Goal: Task Accomplishment & Management: Complete application form

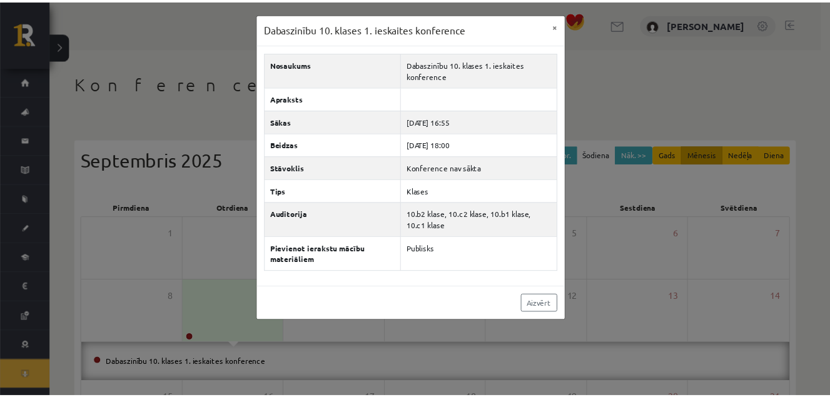
scroll to position [63, 0]
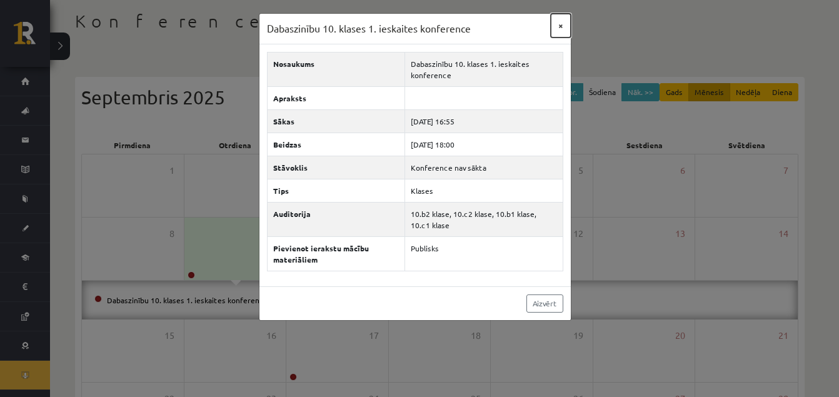
click at [561, 29] on button "×" at bounding box center [561, 26] width 20 height 24
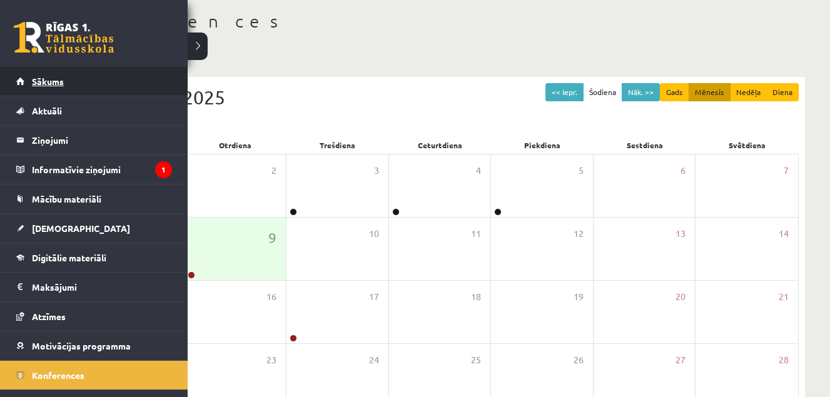
click at [36, 81] on span "Sākums" at bounding box center [48, 81] width 32 height 11
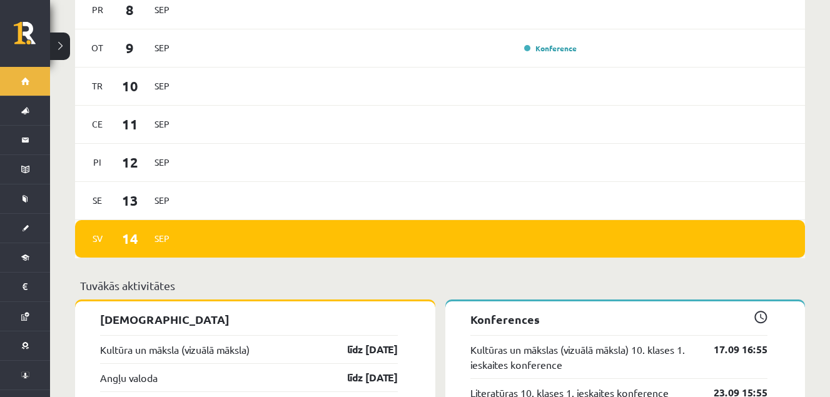
scroll to position [1000, 0]
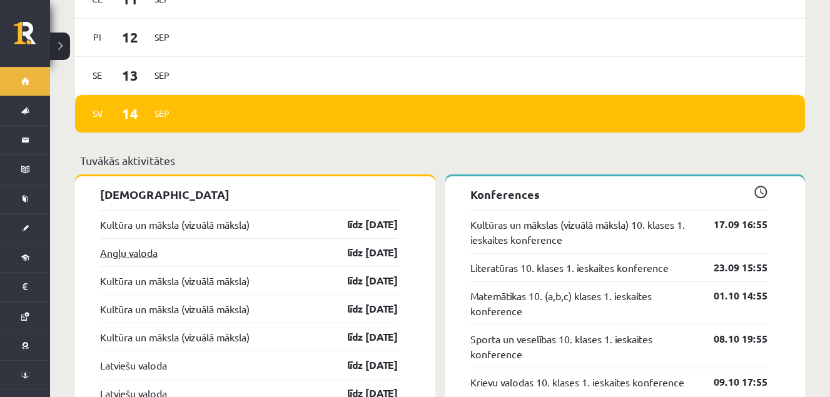
click at [137, 251] on link "Angļu valoda" at bounding box center [129, 252] width 58 height 15
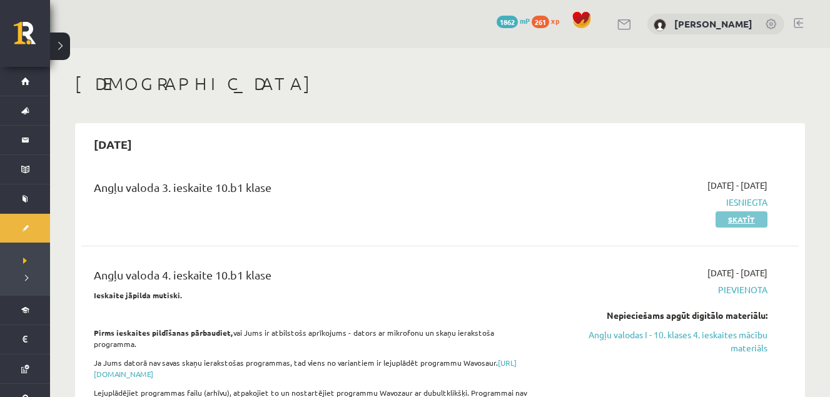
scroll to position [125, 0]
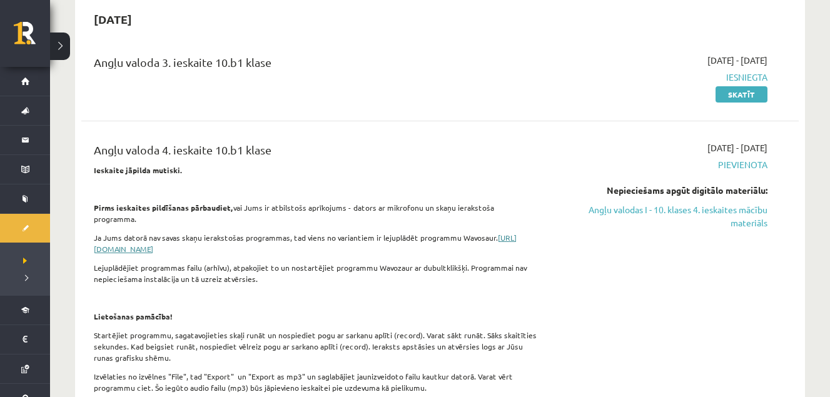
click at [209, 251] on link "https://www.wavosaur.com/download.php" at bounding box center [305, 243] width 423 height 21
click at [750, 207] on link "Angļu valodas I - 10. klases 4. ieskaites mācību materiāls" at bounding box center [661, 216] width 212 height 26
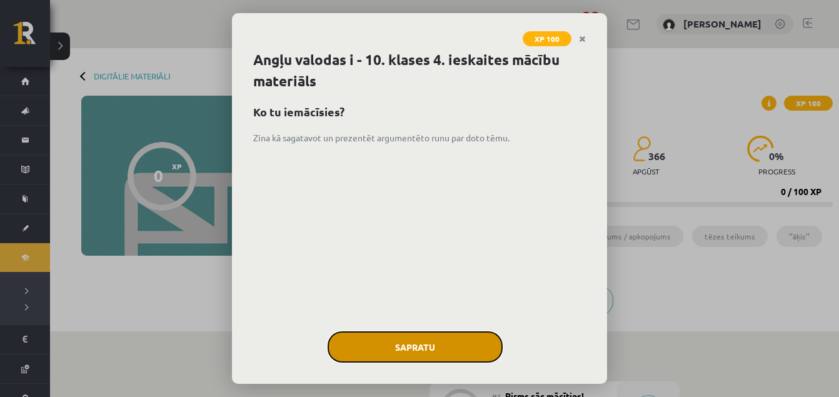
click at [485, 339] on button "Sapratu" at bounding box center [415, 346] width 175 height 31
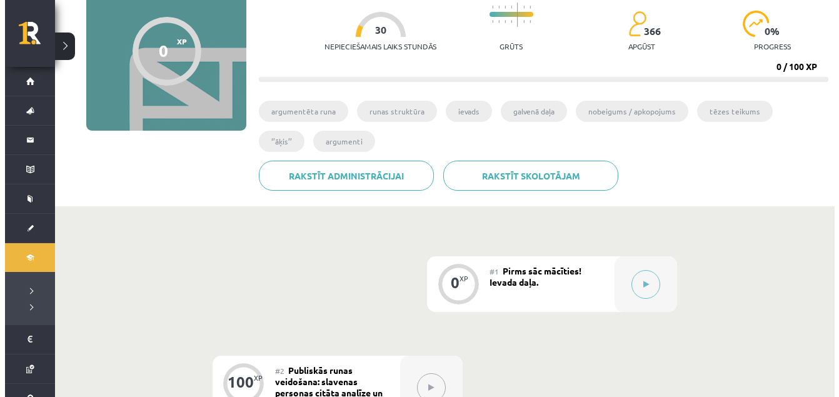
scroll to position [188, 0]
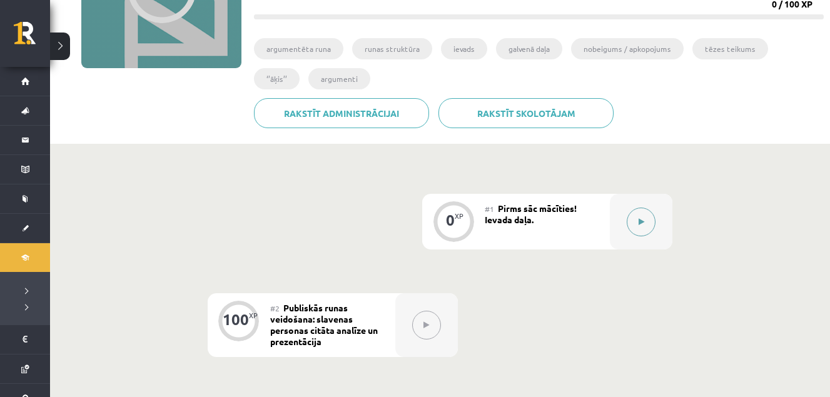
click at [634, 218] on button at bounding box center [641, 222] width 29 height 29
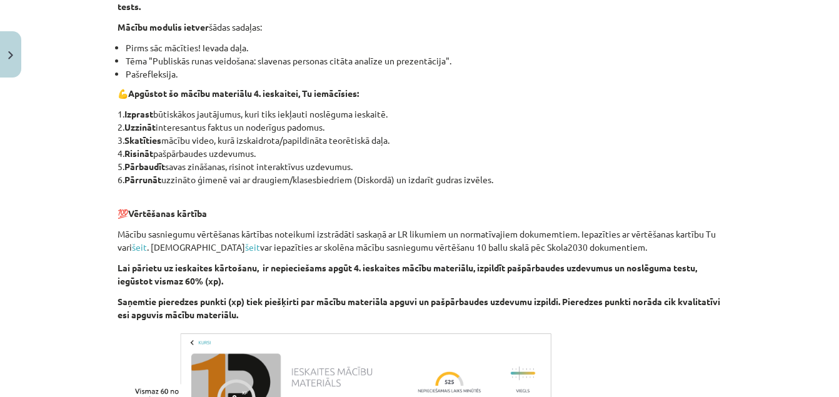
scroll to position [464, 0]
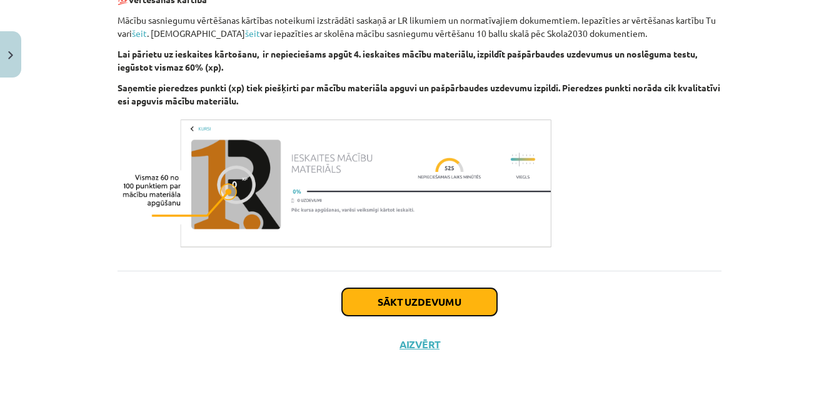
click at [422, 291] on button "Sākt uzdevumu" at bounding box center [419, 302] width 155 height 28
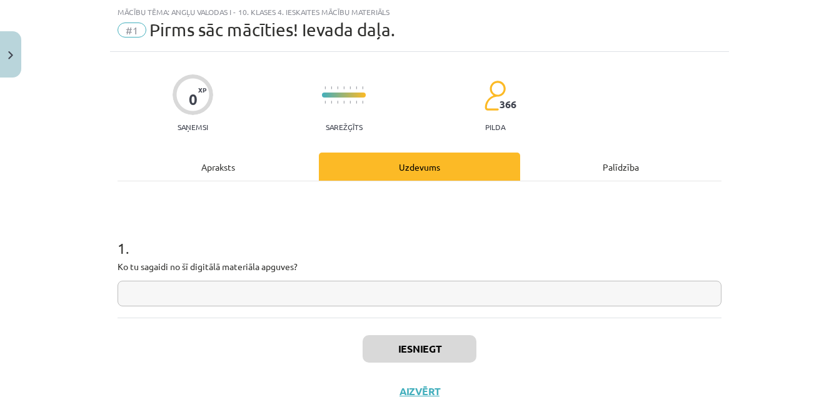
click at [415, 293] on input "text" at bounding box center [420, 294] width 604 height 26
click at [208, 148] on div "0 XP Saņemsi Sarežģīts 366 pilda Apraksts Uzdevums Palīdzība 1 . Ko tu sagaidi …" at bounding box center [419, 232] width 619 height 361
click at [214, 168] on div "Apraksts" at bounding box center [218, 167] width 201 height 28
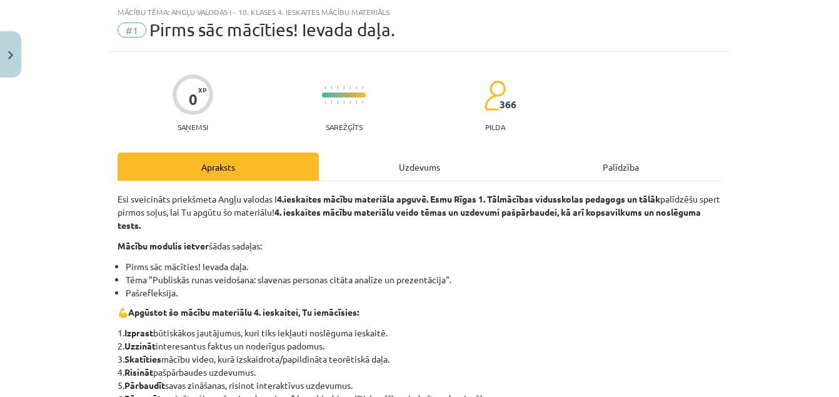
click at [428, 162] on div "Uzdevums" at bounding box center [419, 167] width 201 height 28
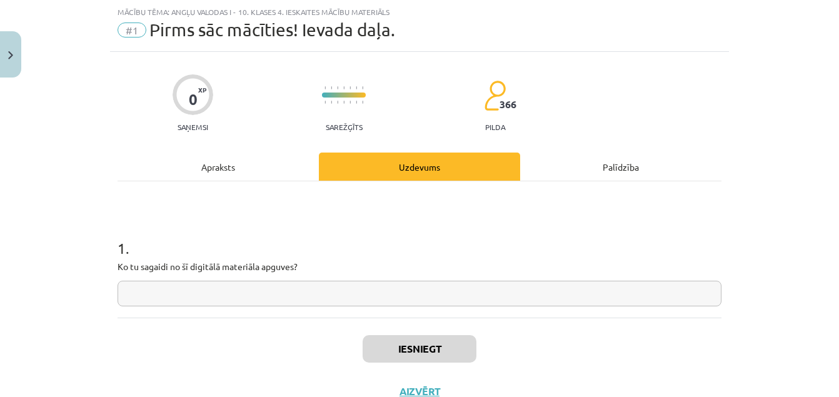
click at [272, 286] on input "text" at bounding box center [420, 294] width 604 height 26
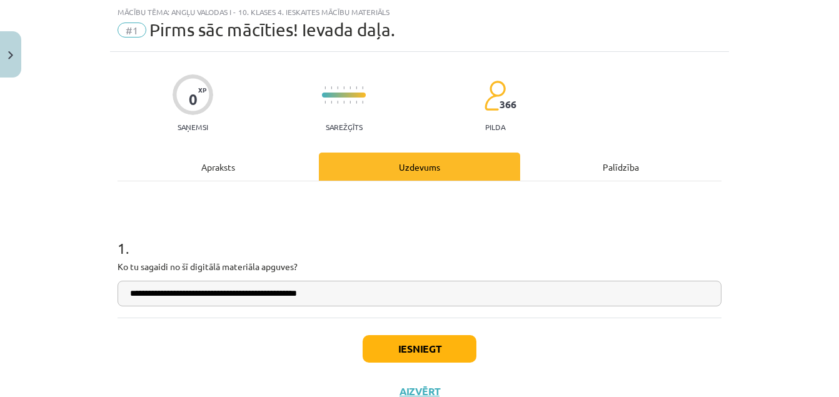
type input "**********"
click at [391, 347] on button "Iesniegt" at bounding box center [420, 349] width 114 height 28
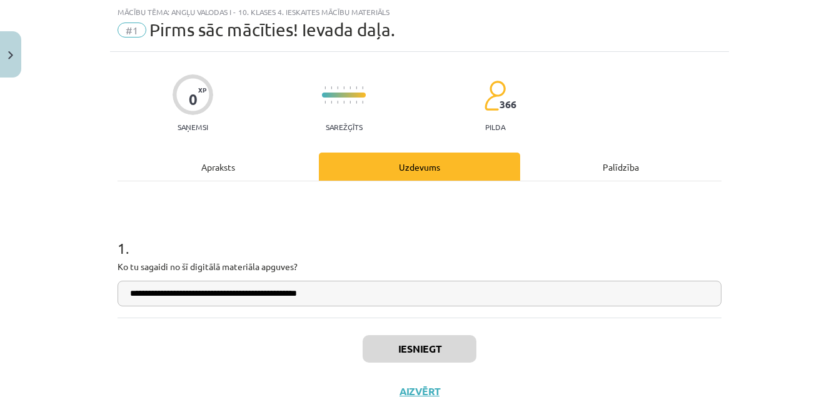
click at [313, 352] on div "Iesniegt Aizvērt" at bounding box center [420, 362] width 604 height 88
click at [405, 356] on button "Iesniegt" at bounding box center [420, 349] width 114 height 28
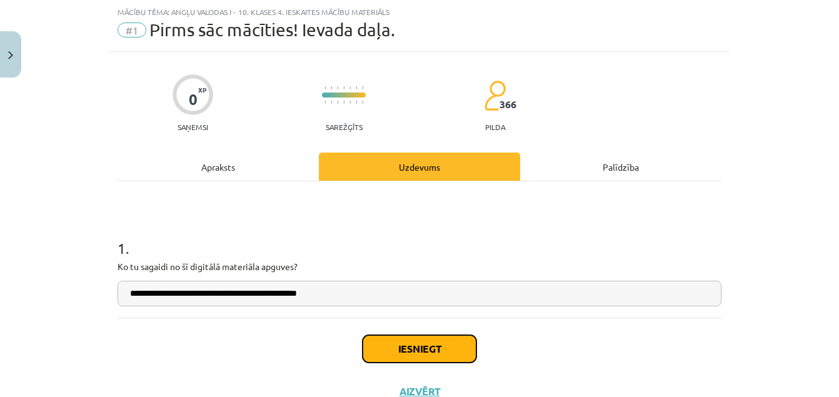
click at [433, 351] on button "Iesniegt" at bounding box center [420, 349] width 114 height 28
click at [396, 318] on div "Iesniegt Aizvērt" at bounding box center [420, 362] width 604 height 88
click at [426, 348] on button "Iesniegt" at bounding box center [420, 349] width 114 height 28
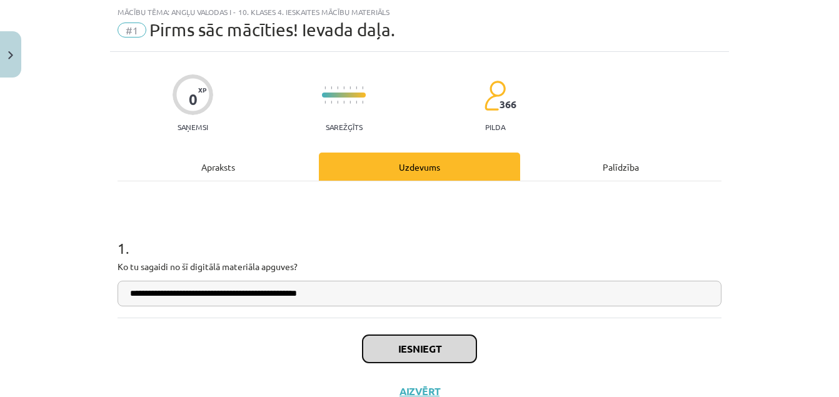
click at [426, 348] on button "Iesniegt" at bounding box center [420, 349] width 114 height 28
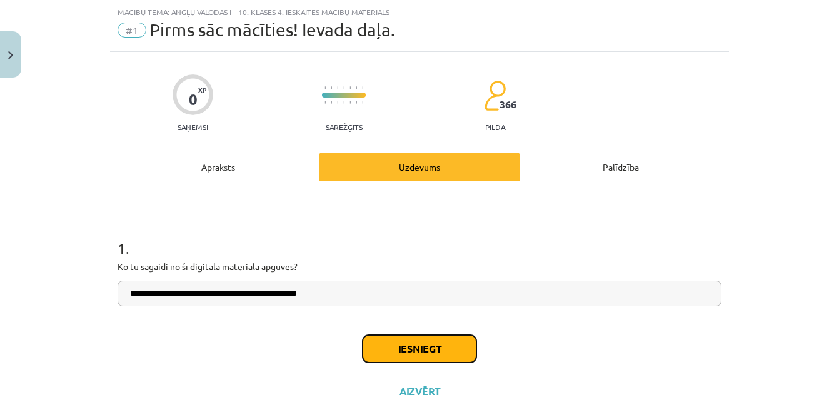
click at [426, 348] on button "Iesniegt" at bounding box center [420, 349] width 114 height 28
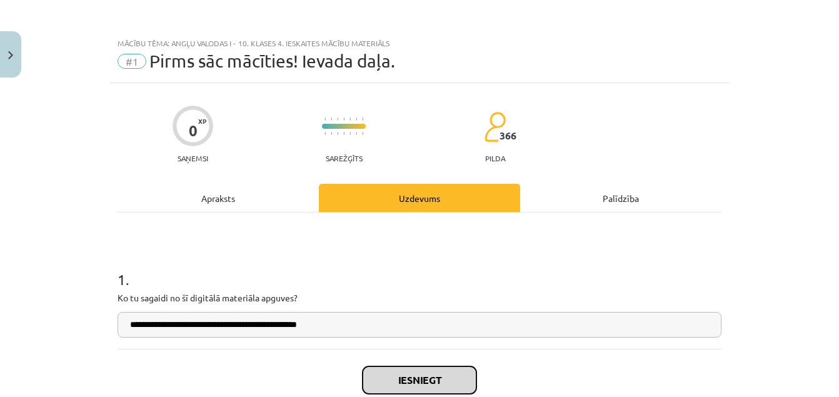
scroll to position [78, 0]
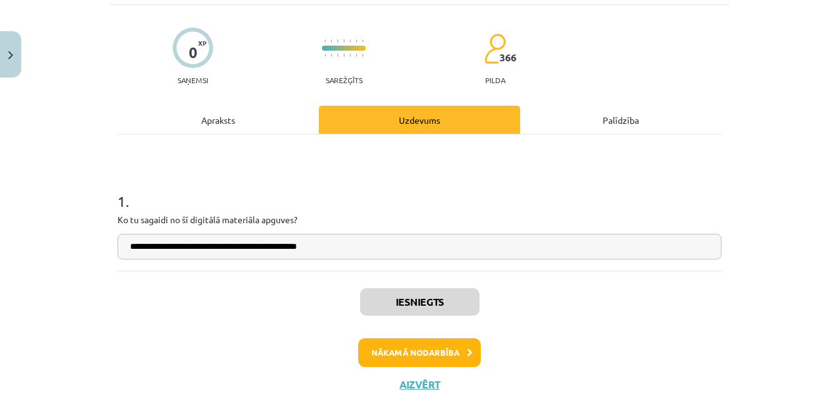
click at [365, 326] on div "Iesniegts Nākamā nodarbība Aizvērt" at bounding box center [420, 335] width 604 height 128
click at [419, 363] on button "Nākamā nodarbība" at bounding box center [419, 352] width 123 height 29
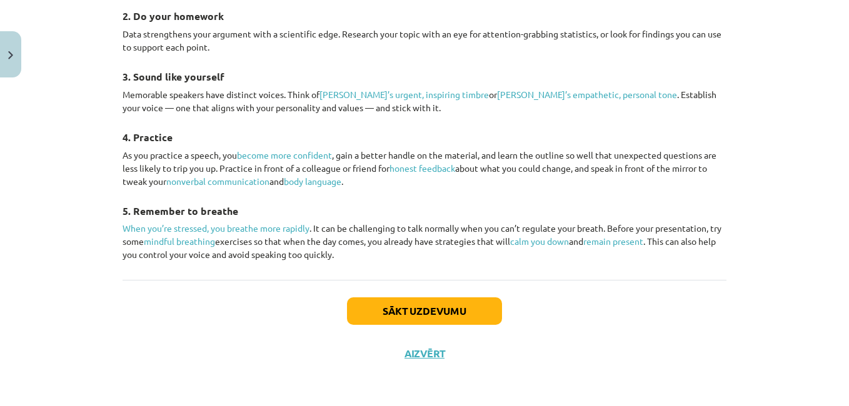
scroll to position [1914, 0]
click at [433, 333] on div "Sākt uzdevumu Aizvērt" at bounding box center [425, 324] width 604 height 88
click at [430, 325] on button "Sākt uzdevumu" at bounding box center [424, 312] width 155 height 28
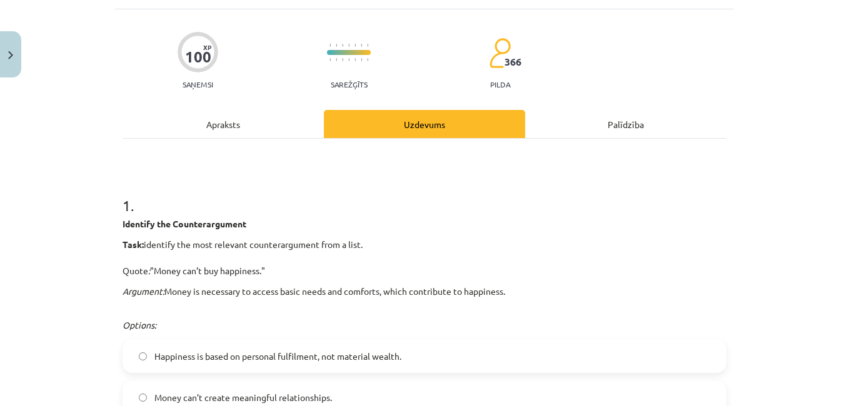
scroll to position [156, 0]
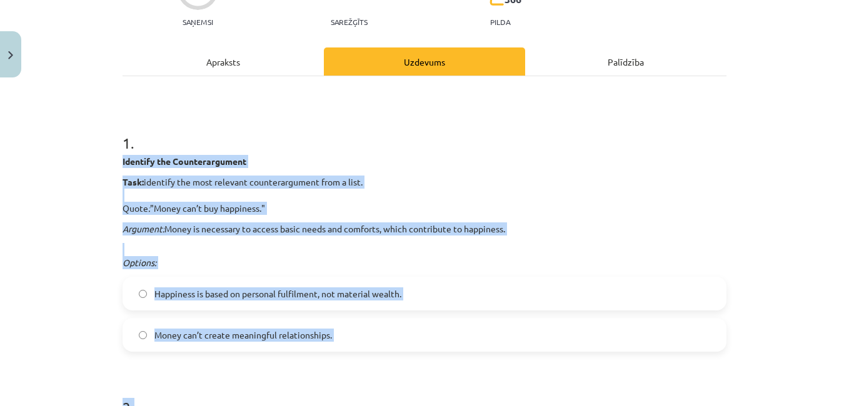
drag, startPoint x: 194, startPoint y: 363, endPoint x: 114, endPoint y: 159, distance: 219.0
copy form "Identify the Counterargument Task: identify the most relevant counterargument f…"
click at [337, 291] on span "Happiness is based on personal fulfilment, not material wealth." at bounding box center [277, 294] width 247 height 13
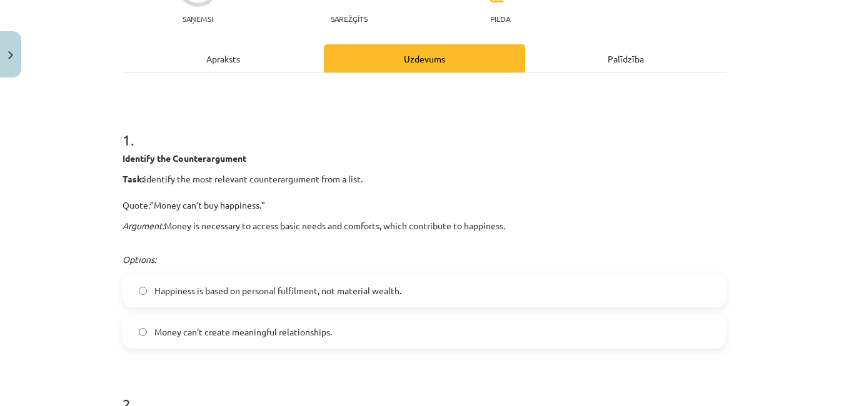
scroll to position [347, 0]
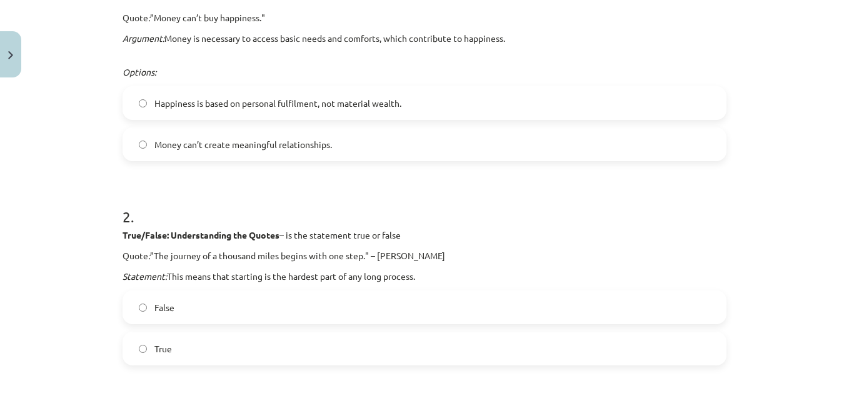
click at [154, 343] on span "True" at bounding box center [163, 349] width 18 height 13
drag, startPoint x: 152, startPoint y: 343, endPoint x: 164, endPoint y: 347, distance: 12.5
click at [163, 348] on span "True" at bounding box center [163, 349] width 18 height 13
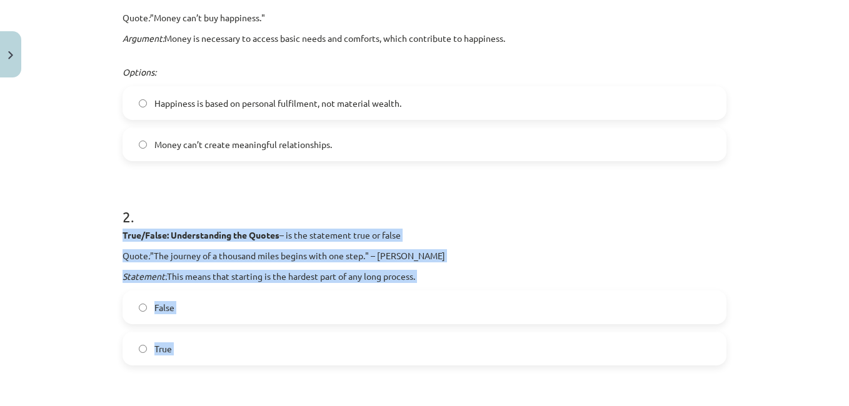
drag, startPoint x: 168, startPoint y: 376, endPoint x: 109, endPoint y: 231, distance: 156.8
click at [109, 231] on div "Mācību tēma: Angļu valodas i - 10. klases 4. ieskaites mācību materiāls #2 Publ…" at bounding box center [424, 203] width 849 height 406
copy form "True/False: Understanding the Quotes – is the statement true or false Quote : "…"
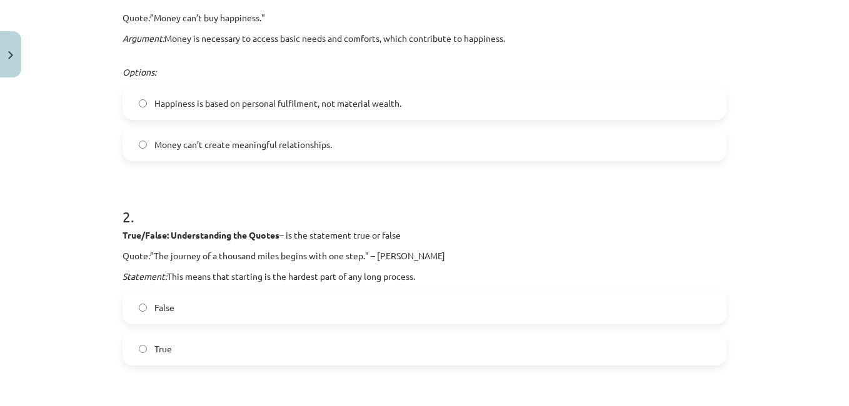
click at [375, 210] on h1 "2 ." at bounding box center [425, 205] width 604 height 39
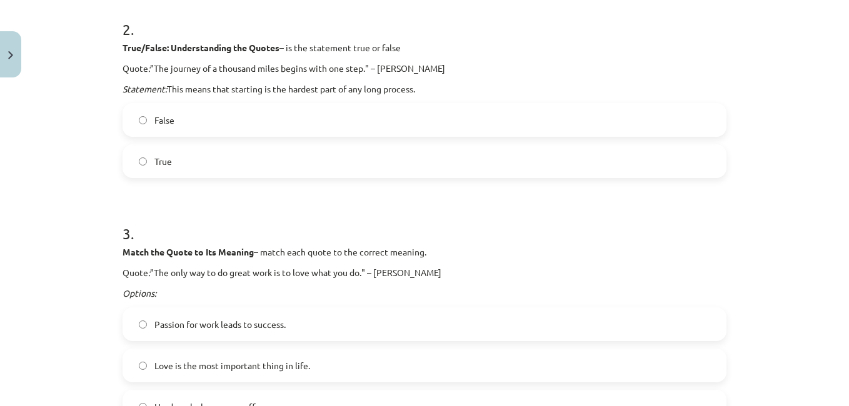
scroll to position [660, 0]
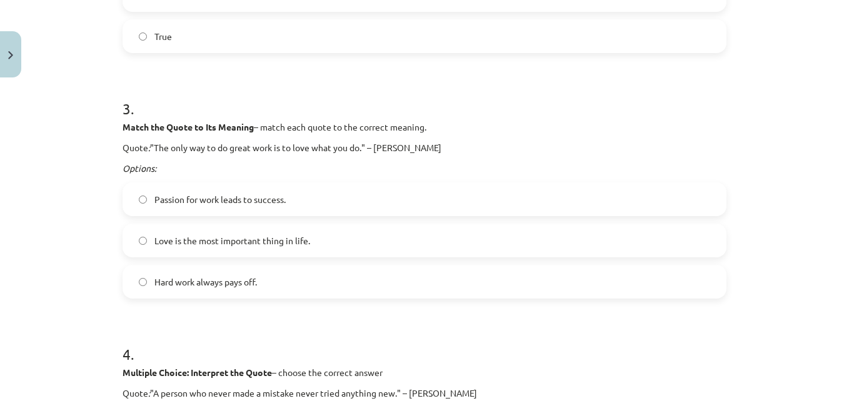
click at [219, 193] on span "Passion for work leads to success." at bounding box center [219, 199] width 131 height 13
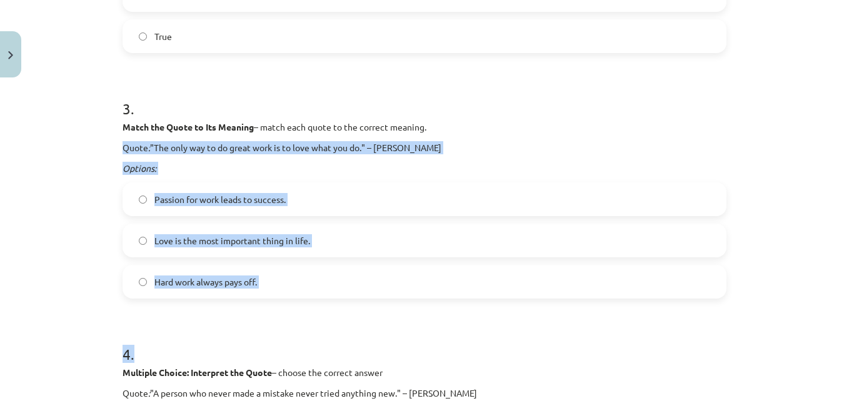
drag, startPoint x: 153, startPoint y: 315, endPoint x: 116, endPoint y: 134, distance: 184.9
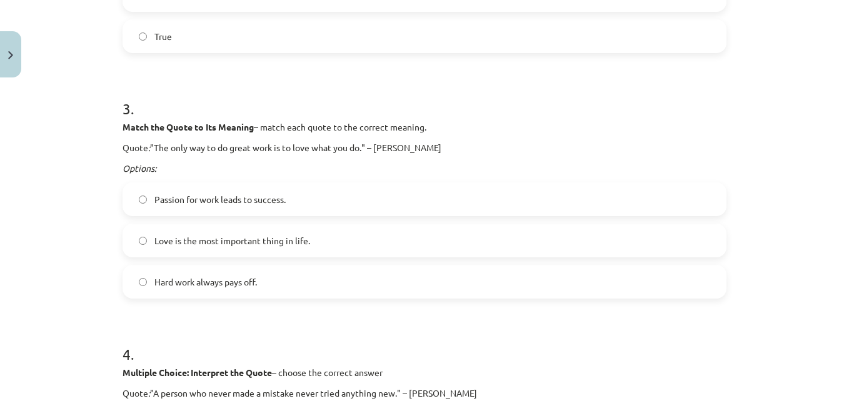
drag, startPoint x: 116, startPoint y: 134, endPoint x: 114, endPoint y: 126, distance: 7.7
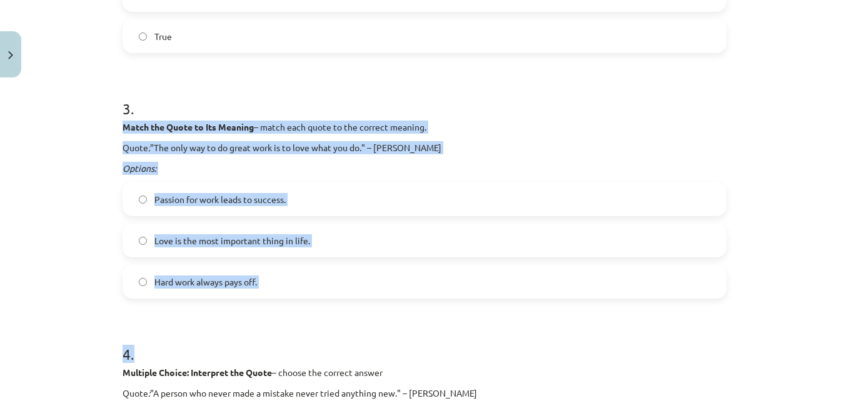
drag, startPoint x: 153, startPoint y: 301, endPoint x: 109, endPoint y: 121, distance: 185.3
click at [109, 121] on div "Mācību tēma: Angļu valodas i - 10. klases 4. ieskaites mācību materiāls #2 Publ…" at bounding box center [424, 203] width 849 height 406
copy form "Match the Quote to Its Meaning – match each quote to the correct meaning. Quote…"
click at [35, 188] on div "Mācību tēma: Angļu valodas i - 10. klases 4. ieskaites mācību materiāls #2 Publ…" at bounding box center [424, 203] width 849 height 406
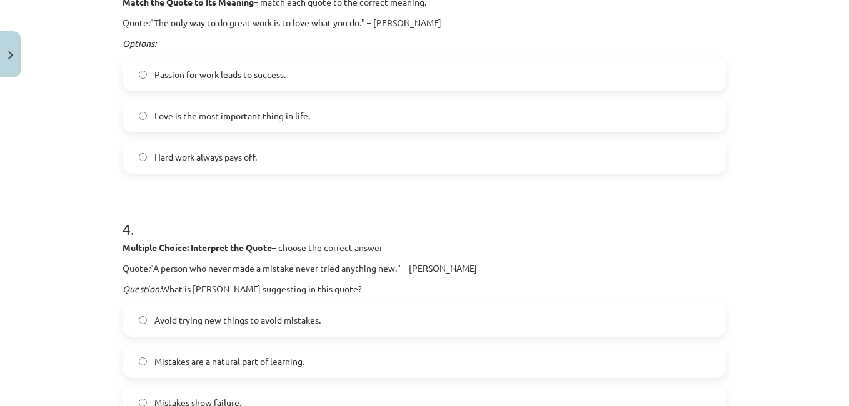
scroll to position [847, 0]
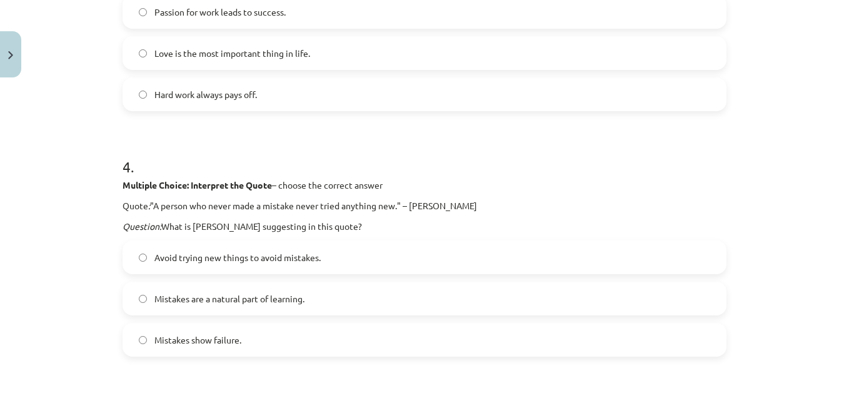
click at [219, 297] on span "Mistakes are a natural part of learning." at bounding box center [229, 299] width 150 height 13
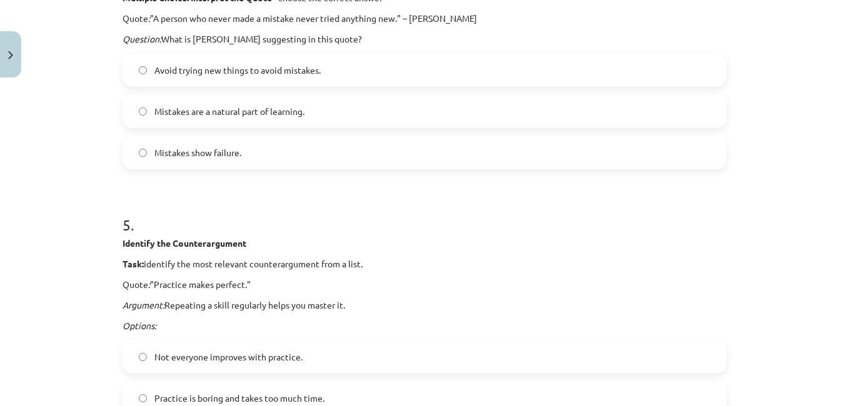
scroll to position [1097, 0]
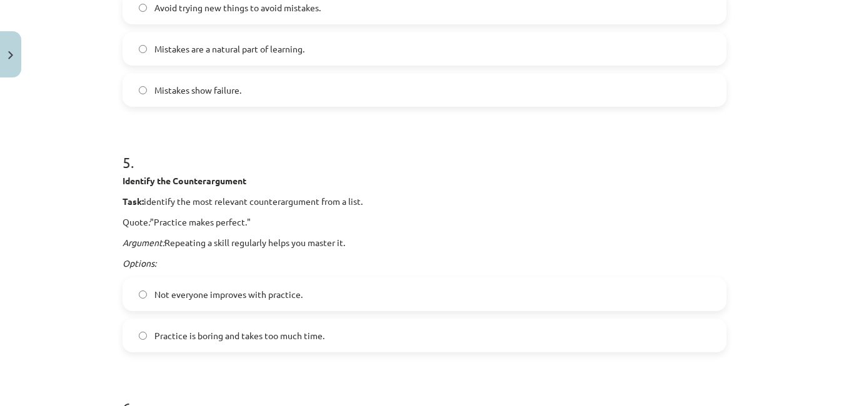
click at [229, 291] on span "Not everyone improves with practice." at bounding box center [228, 294] width 148 height 13
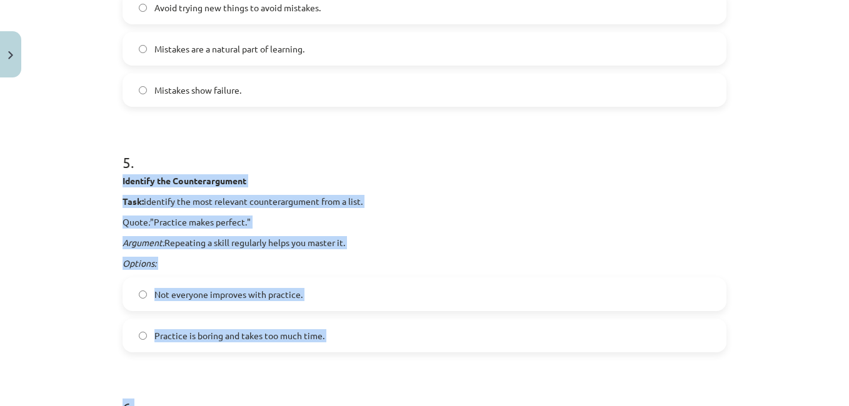
drag, startPoint x: 174, startPoint y: 368, endPoint x: 118, endPoint y: 180, distance: 195.8
copy form "Identify the Counterargument Task: identify the most relevant counterargument f…"
click at [55, 280] on div "Mācību tēma: Angļu valodas i - 10. klases 4. ieskaites mācību materiāls #2 Publ…" at bounding box center [424, 203] width 849 height 406
click at [62, 275] on div "Mācību tēma: Angļu valodas i - 10. klases 4. ieskaites mācību materiāls #2 Publ…" at bounding box center [424, 203] width 849 height 406
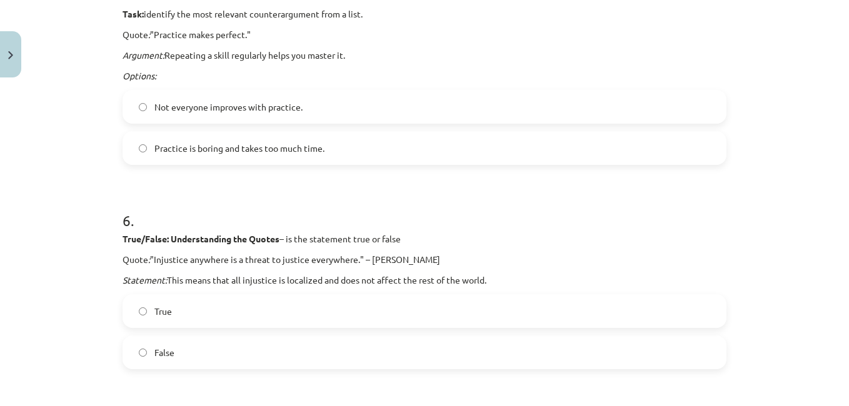
scroll to position [1347, 0]
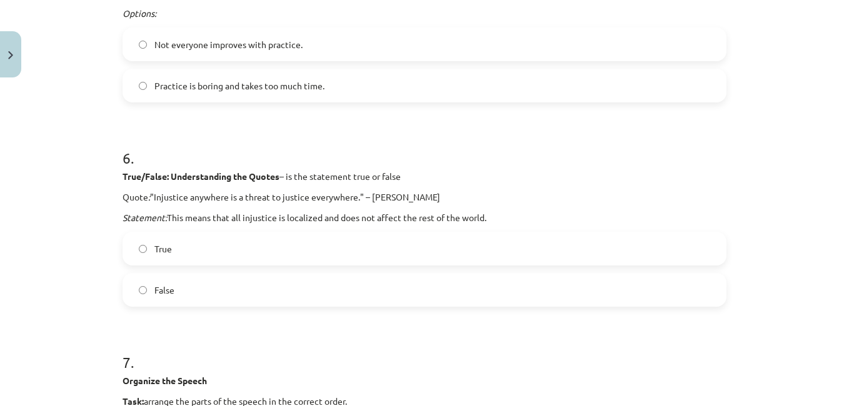
click at [174, 279] on label "False" at bounding box center [425, 289] width 602 height 31
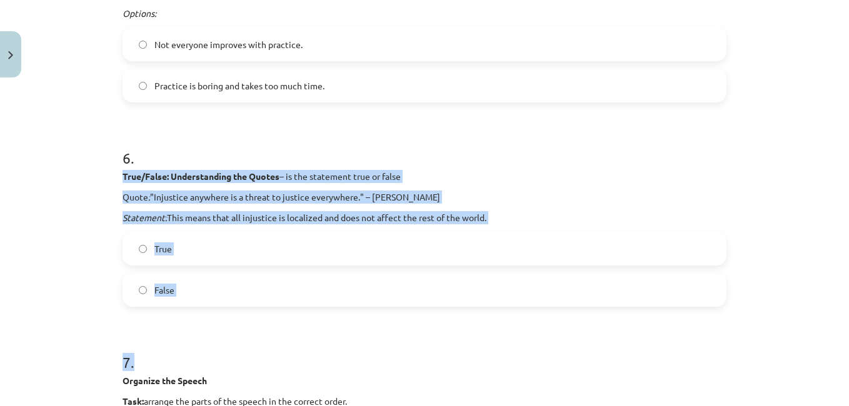
drag, startPoint x: 153, startPoint y: 319, endPoint x: 111, endPoint y: 182, distance: 143.0
copy form "True/False: Understanding the Quotes – is the statement true or false Quote : "…"
click at [2, 271] on div "Mācību tēma: Angļu valodas i - 10. klases 4. ieskaites mācību materiāls #2 Publ…" at bounding box center [424, 203] width 849 height 406
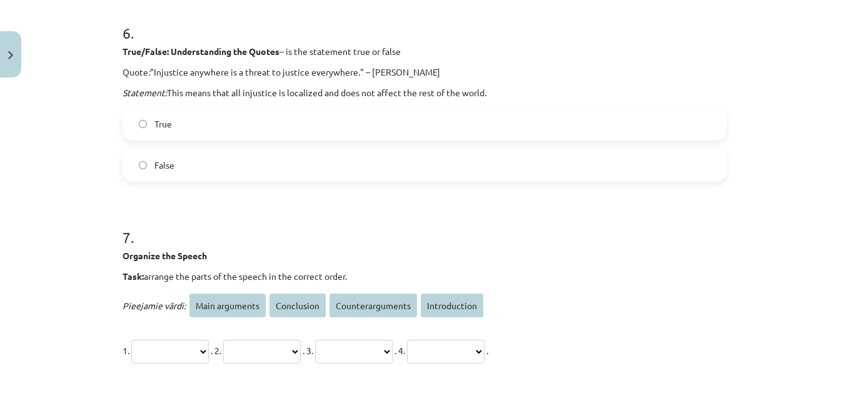
scroll to position [1535, 0]
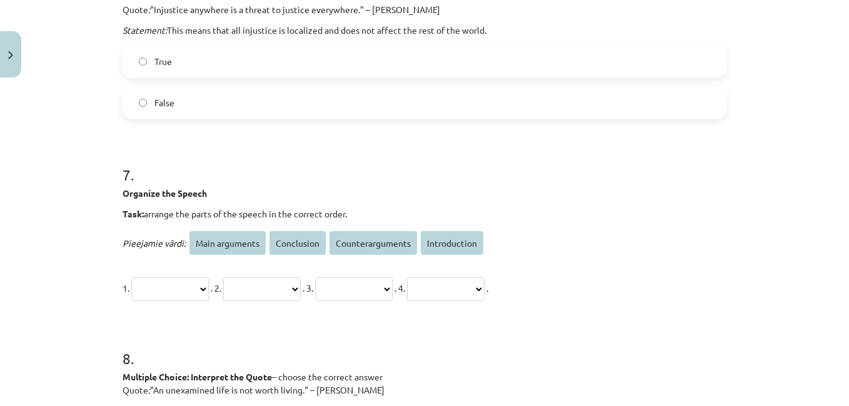
click at [209, 286] on select "**********" at bounding box center [170, 290] width 78 height 24
select select "**********"
click at [131, 278] on select "**********" at bounding box center [170, 290] width 78 height 24
click at [301, 295] on select "**********" at bounding box center [262, 290] width 78 height 24
select select "**********"
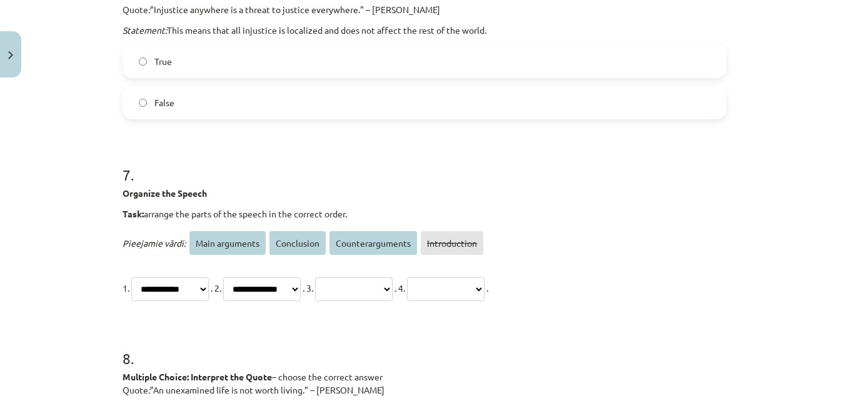
click at [247, 278] on select "**********" at bounding box center [262, 290] width 78 height 24
click at [393, 291] on select "**********" at bounding box center [354, 290] width 78 height 24
select select "**********"
click at [366, 278] on select "**********" at bounding box center [354, 290] width 78 height 24
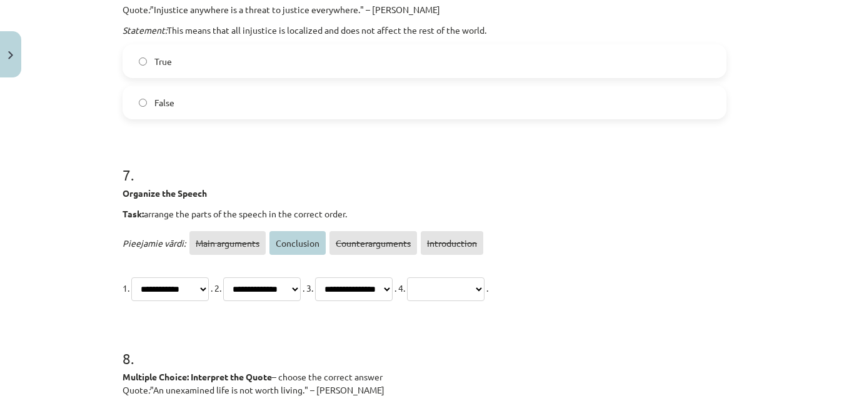
click at [485, 288] on select "**********" at bounding box center [446, 290] width 78 height 24
select select "**********"
click at [485, 278] on select "**********" at bounding box center [446, 290] width 78 height 24
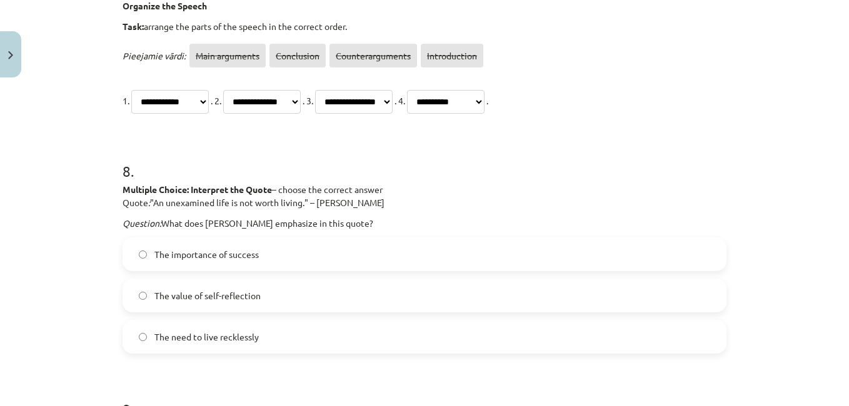
click at [215, 339] on span "The need to live recklessly" at bounding box center [206, 337] width 104 height 13
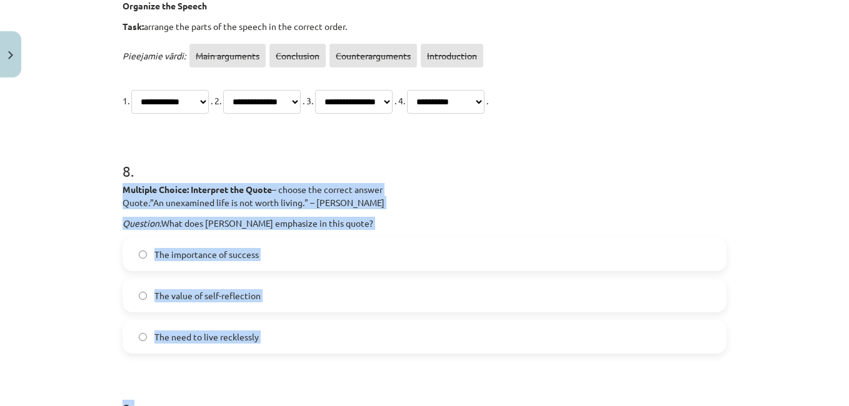
drag, startPoint x: 138, startPoint y: 361, endPoint x: 89, endPoint y: 194, distance: 173.5
click at [89, 194] on div "Mācību tēma: Angļu valodas i - 10. klases 4. ieskaites mācību materiāls #2 Publ…" at bounding box center [424, 203] width 849 height 406
copy form "Multiple Choice: Interpret the Quote – choose the correct answer Quote : "An un…"
click at [218, 293] on span "The value of self-reflection" at bounding box center [207, 296] width 106 height 13
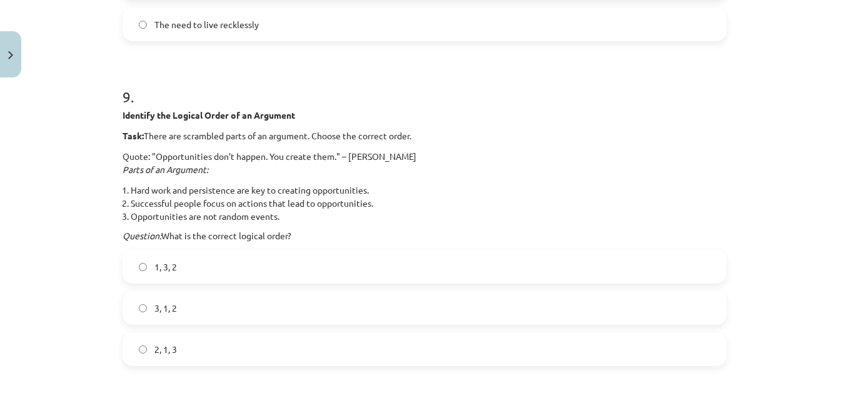
scroll to position [2098, 0]
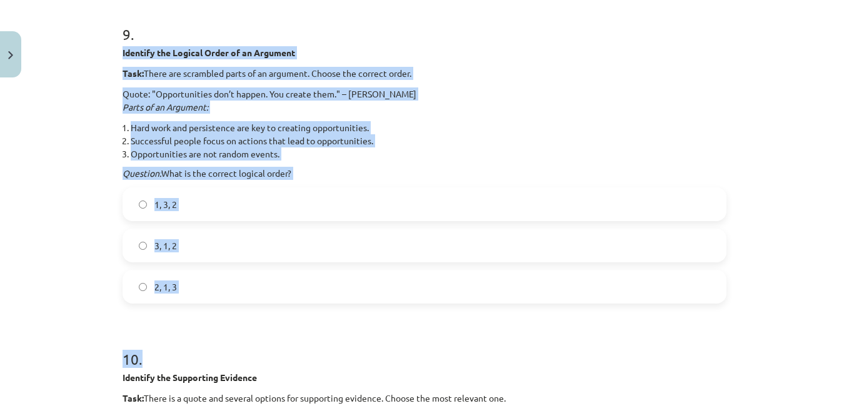
drag, startPoint x: 192, startPoint y: 315, endPoint x: 92, endPoint y: 54, distance: 279.3
click at [92, 54] on div "Mācību tēma: Angļu valodas i - 10. klases 4. ieskaites mācību materiāls #2 Publ…" at bounding box center [424, 203] width 849 height 406
copy form "Identify the Logical Order of an Argument Task: There are scrambled parts of an…"
click at [221, 248] on label "3, 1, 2" at bounding box center [425, 245] width 602 height 31
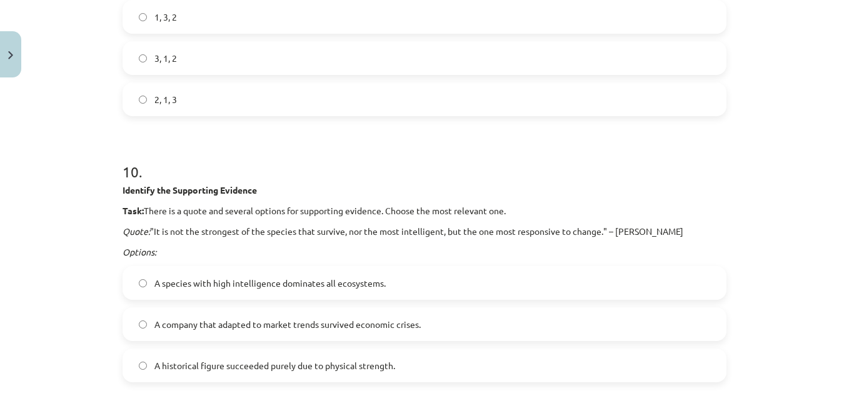
scroll to position [2348, 0]
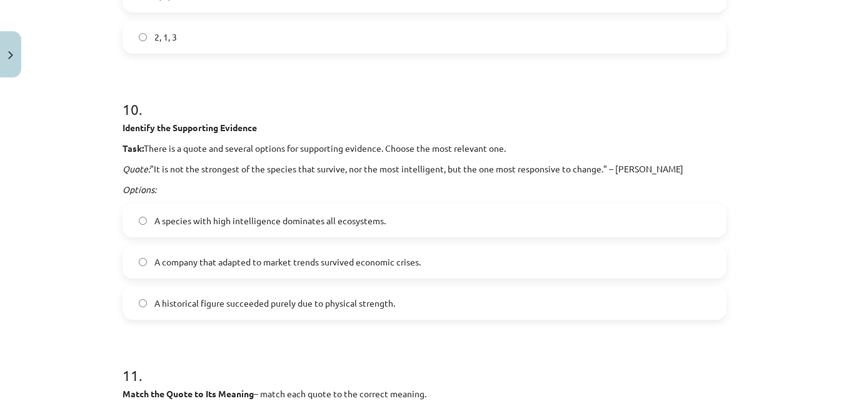
click at [241, 254] on label "A company that adapted to market trends survived economic crises." at bounding box center [425, 261] width 602 height 31
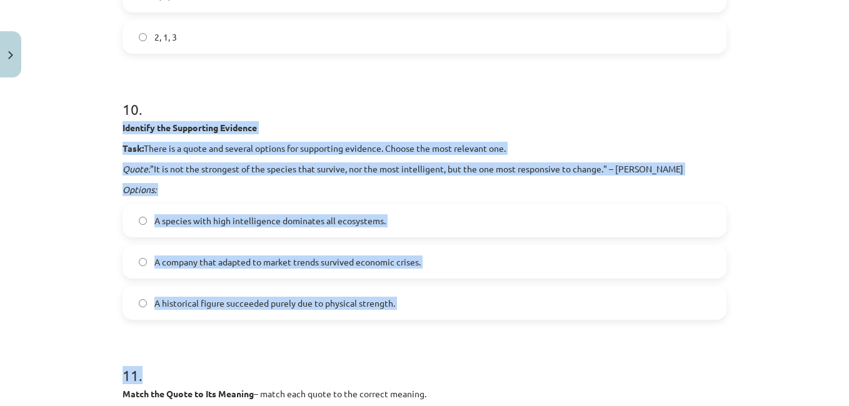
drag, startPoint x: 158, startPoint y: 334, endPoint x: 86, endPoint y: 128, distance: 218.3
click at [86, 128] on div "Mācību tēma: Angļu valodas i - 10. klases 4. ieskaites mācību materiāls #2 Publ…" at bounding box center [424, 203] width 849 height 406
copy form "Identify the Supporting Evidence Task: There is a quote and several options for…"
click at [86, 199] on div "Mācību tēma: Angļu valodas i - 10. klases 4. ieskaites mācību materiāls #2 Publ…" at bounding box center [424, 203] width 849 height 406
click at [526, 176] on div "Identify the Supporting Evidence Task: There is a quote and several options for…" at bounding box center [425, 158] width 604 height 75
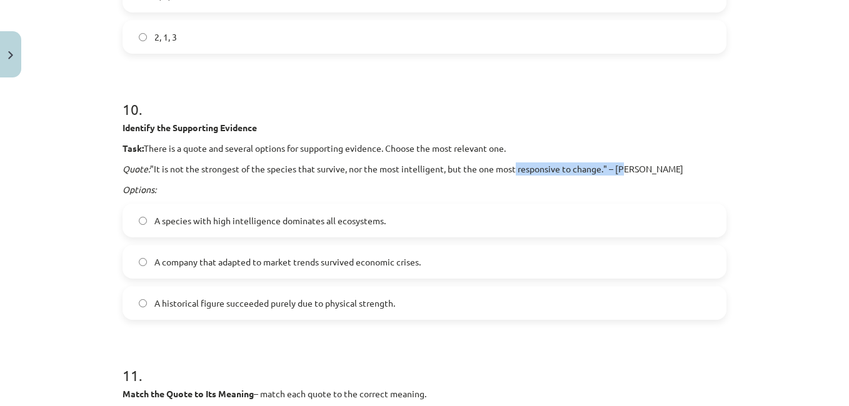
drag, startPoint x: 508, startPoint y: 174, endPoint x: 617, endPoint y: 171, distance: 108.9
click at [617, 171] on p "Quote: "It is not the strongest of the species that survive, nor the most intel…" at bounding box center [425, 169] width 604 height 13
click at [646, 139] on div "Identify the Supporting Evidence Task: There is a quote and several options for…" at bounding box center [425, 158] width 604 height 75
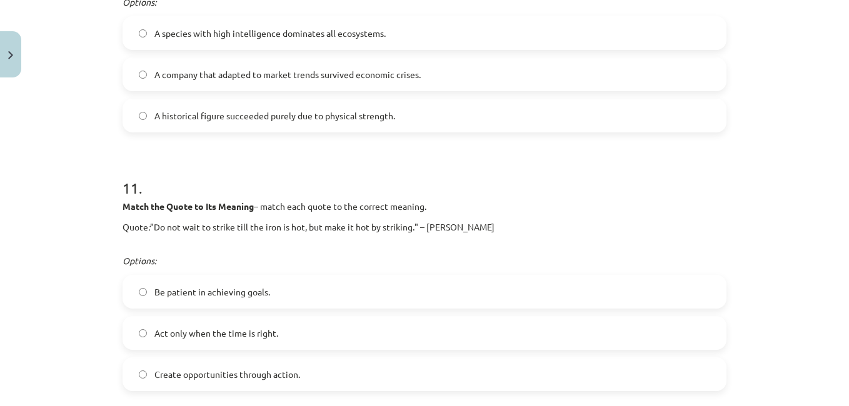
scroll to position [2598, 0]
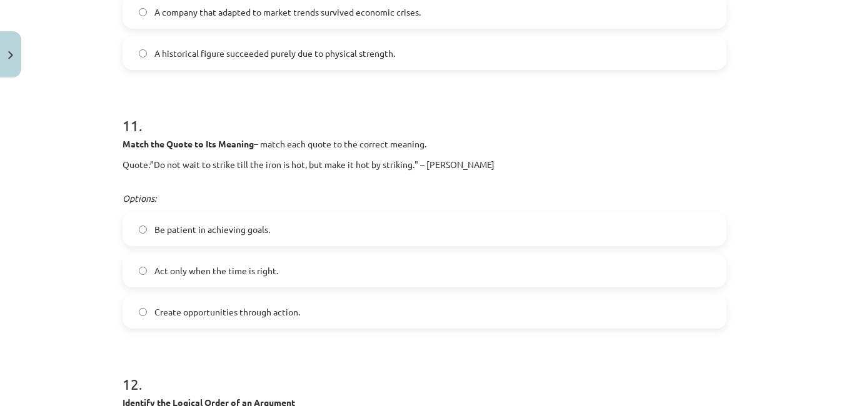
click at [310, 231] on label "Be patient in achieving goals." at bounding box center [425, 229] width 602 height 31
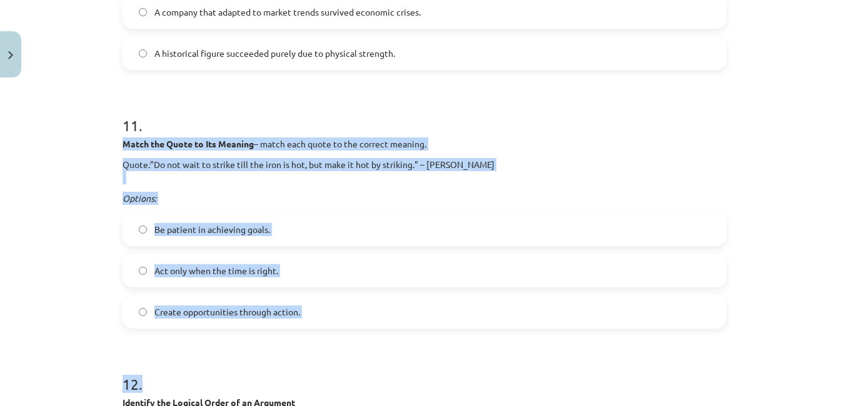
drag, startPoint x: 177, startPoint y: 343, endPoint x: 119, endPoint y: 139, distance: 212.0
copy form "Match the Quote to Its Meaning – match each quote to the correct meaning. Quote…"
click at [253, 310] on span "Create opportunities through action." at bounding box center [227, 312] width 146 height 13
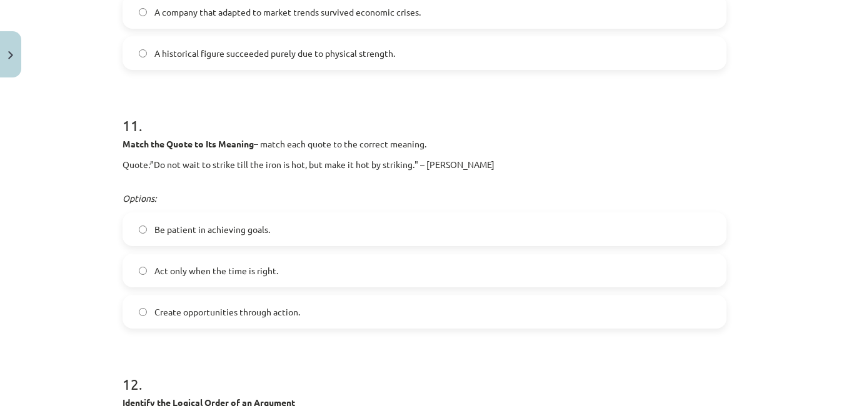
click at [408, 153] on div "Match the Quote to Its Meaning – match each quote to the correct meaning. Quote…" at bounding box center [425, 172] width 604 height 68
drag, startPoint x: 558, startPoint y: 129, endPoint x: 653, endPoint y: 107, distance: 97.1
click at [653, 107] on h1 "11 ." at bounding box center [425, 114] width 604 height 39
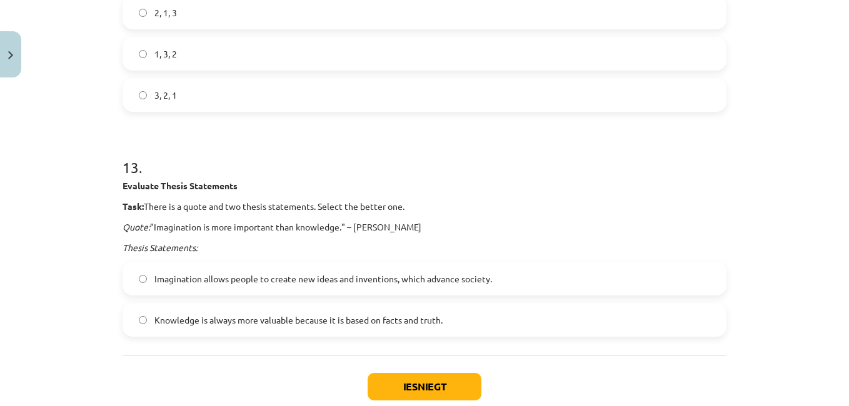
scroll to position [3147, 0]
drag, startPoint x: 104, startPoint y: 91, endPoint x: 247, endPoint y: 103, distance: 143.1
click at [247, 103] on div "Mācību tēma: Angļu valodas i - 10. klases 4. ieskaites mācību materiāls #2 Publ…" at bounding box center [424, 203] width 849 height 406
copy div "Identify the Logical Order of an Argument Task: There are scrambled parts of an…"
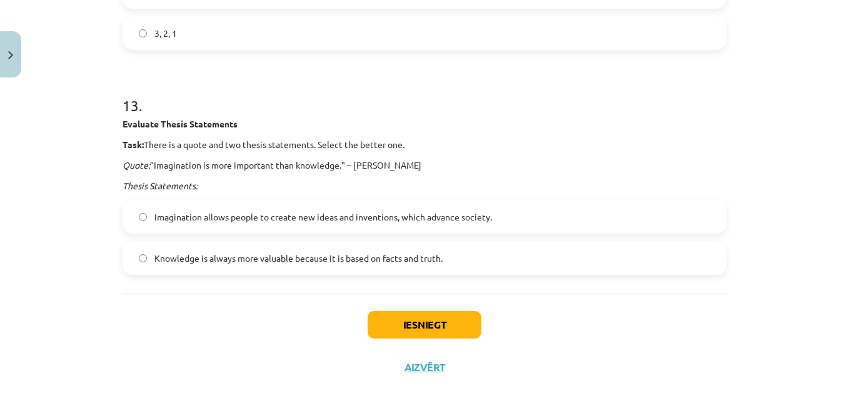
click at [201, 33] on label "3, 2, 1" at bounding box center [425, 33] width 602 height 31
click at [0, 128] on html "0 Dāvanas 1862 mP 261 xp Madara Dzidra Glīzde Sākums Aktuāli Kā mācīties eSKOLĀ…" at bounding box center [424, 15] width 849 height 406
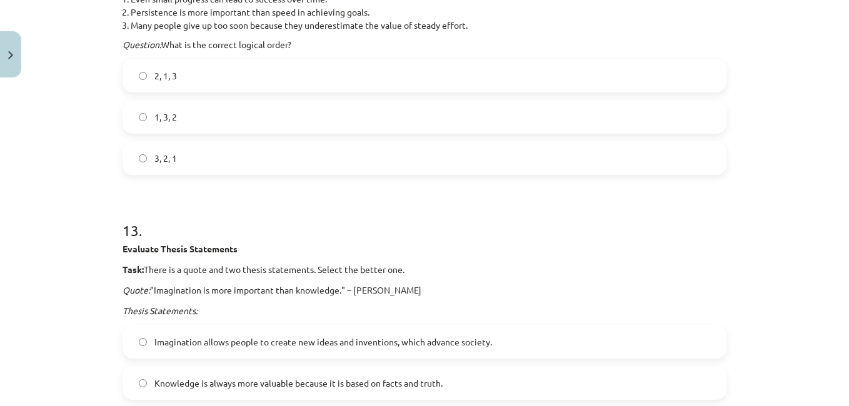
scroll to position [3147, 0]
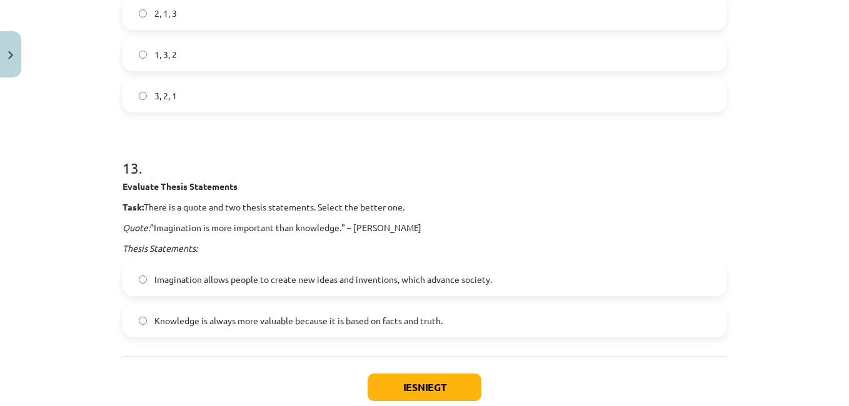
click at [483, 273] on label "Imagination allows people to create new ideas and inventions, which advance soc…" at bounding box center [425, 279] width 602 height 31
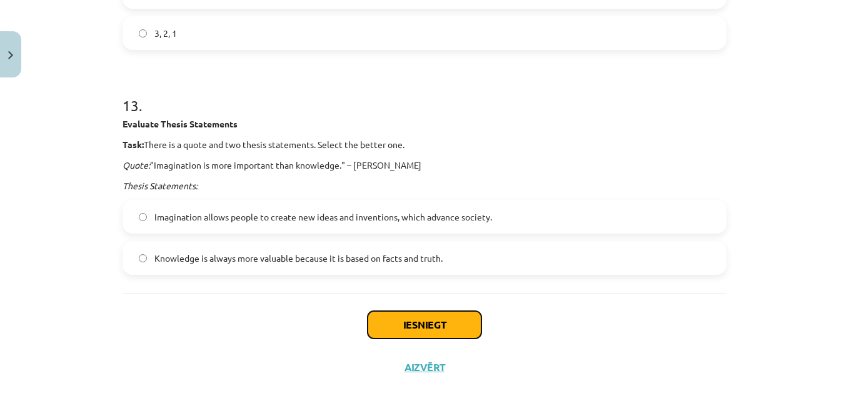
click at [437, 326] on button "Iesniegt" at bounding box center [425, 325] width 114 height 28
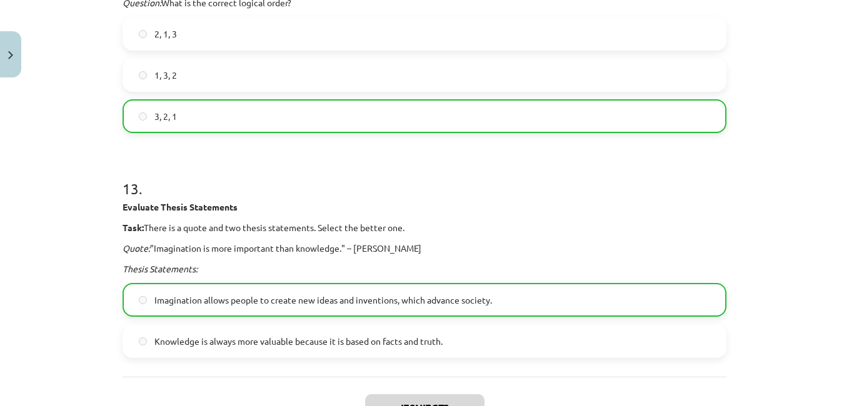
scroll to position [3263, 0]
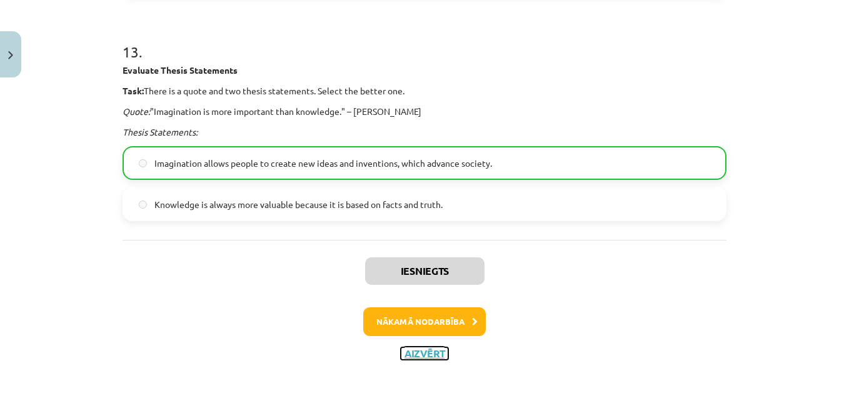
click at [415, 350] on button "Aizvērt" at bounding box center [425, 354] width 48 height 13
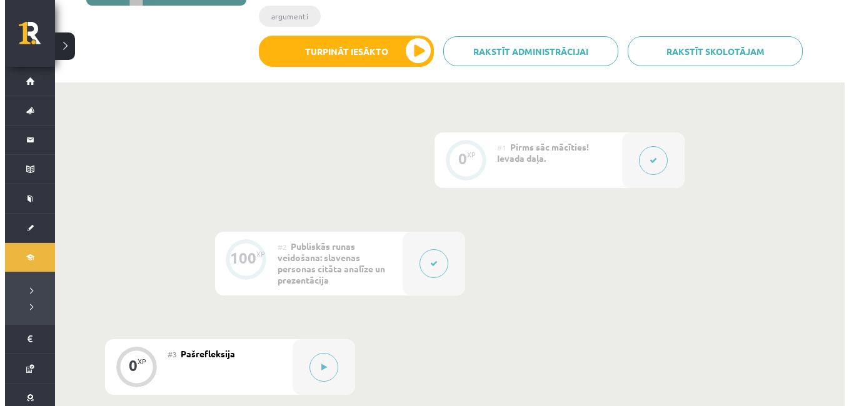
scroll to position [458, 0]
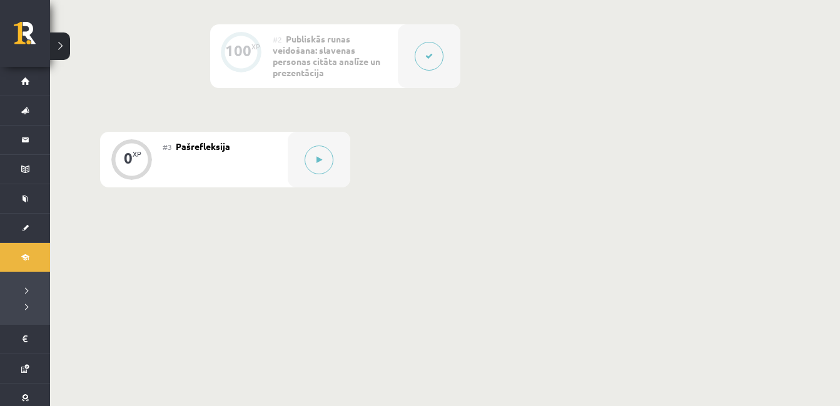
click at [351, 163] on div "0 XP #1 Pirms sāc mācīties! Ievada daļa. 100 XP #2 Publiskās runas veidošana: s…" at bounding box center [445, 56] width 690 height 263
click at [309, 159] on button at bounding box center [319, 160] width 29 height 29
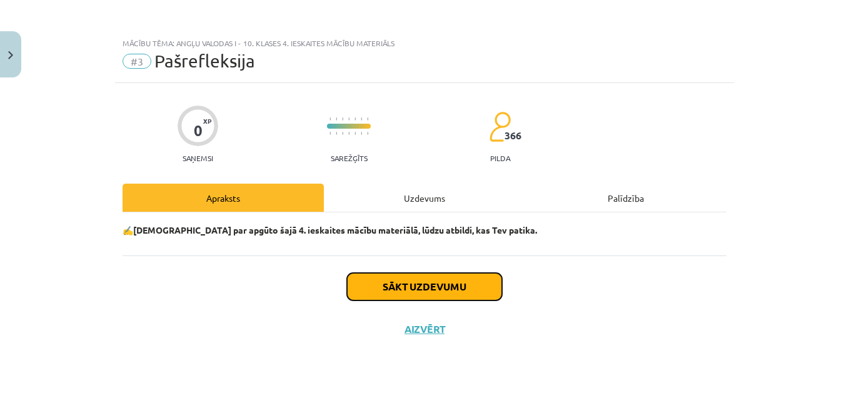
click at [465, 300] on button "Sākt uzdevumu" at bounding box center [424, 287] width 155 height 28
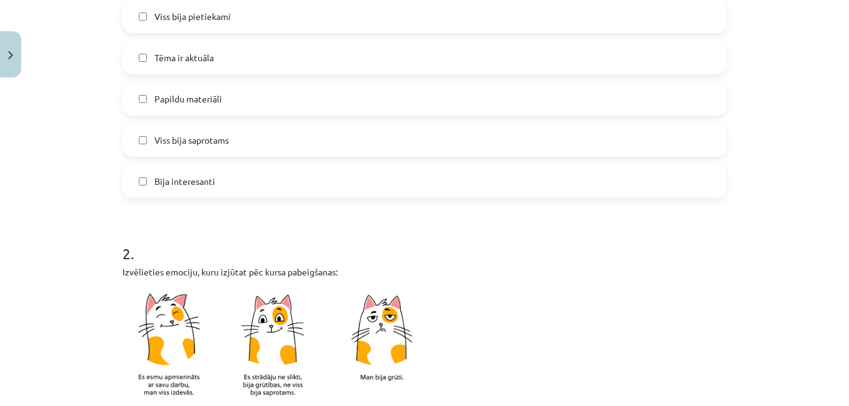
scroll to position [250, 0]
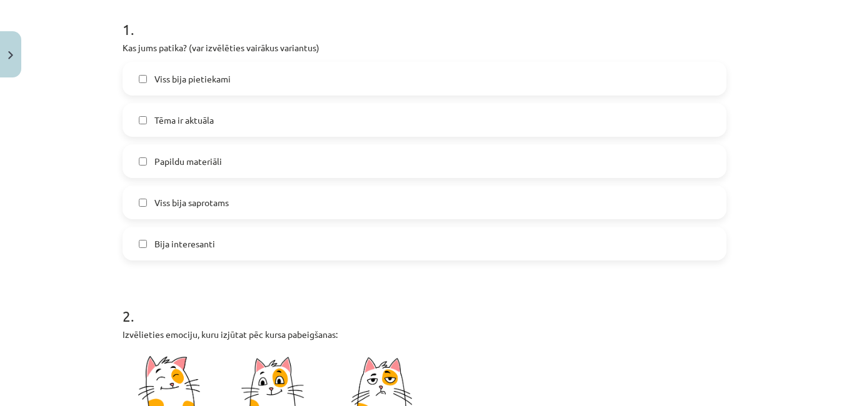
click at [198, 216] on label "Viss bija saprotams" at bounding box center [425, 202] width 602 height 31
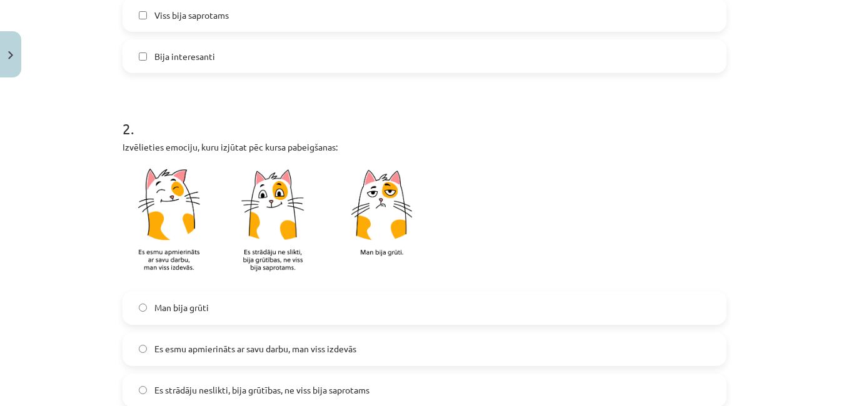
scroll to position [500, 0]
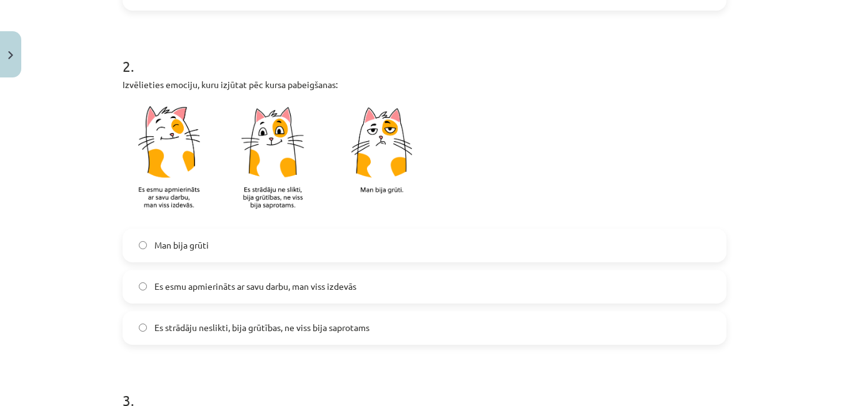
click at [238, 294] on label "Es esmu apmierināts ar savu darbu, man viss izdevās" at bounding box center [425, 286] width 602 height 31
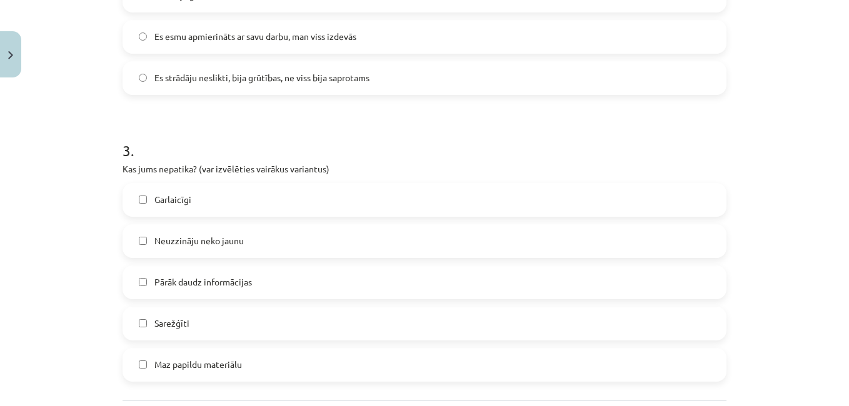
scroll to position [813, 0]
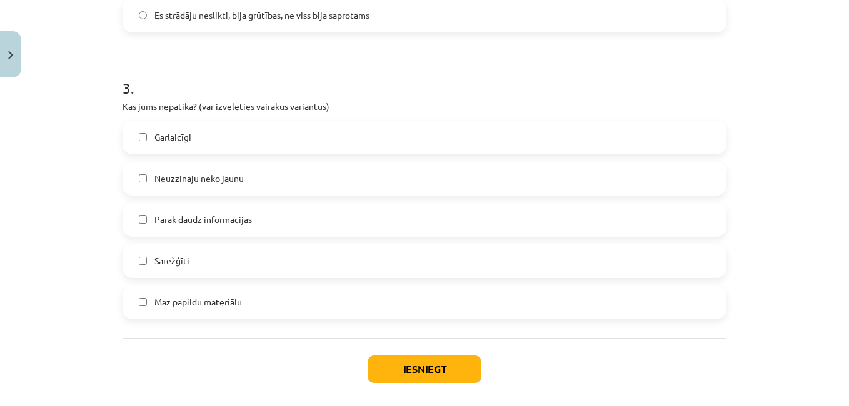
click at [186, 142] on label "Garlaicīgi" at bounding box center [425, 137] width 602 height 31
click at [196, 133] on label "Garlaicīgi" at bounding box center [425, 137] width 602 height 31
click at [258, 209] on label "Pārāk daudz informācijas" at bounding box center [425, 219] width 602 height 31
click at [208, 164] on label "Neuzzināju neko jaunu" at bounding box center [425, 178] width 602 height 31
click at [240, 226] on span "Pārāk daudz informācijas" at bounding box center [203, 219] width 98 height 13
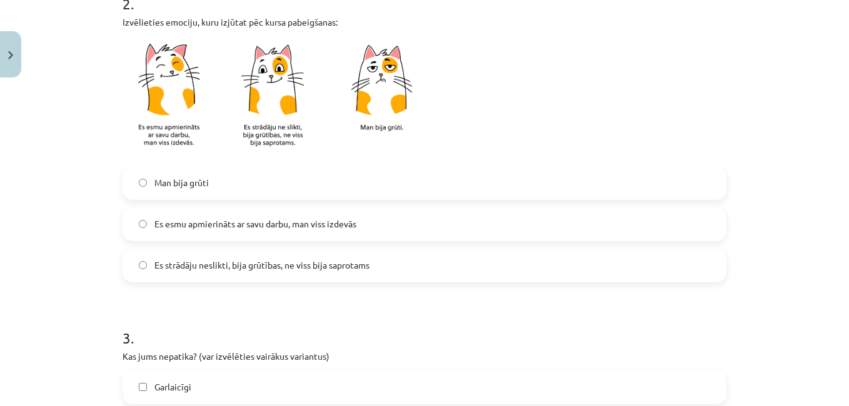
scroll to position [871, 0]
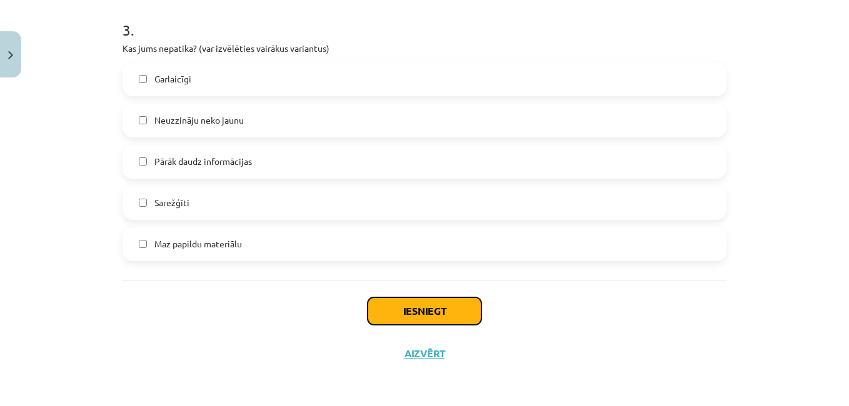
click at [430, 307] on button "Iesniegt" at bounding box center [425, 312] width 114 height 28
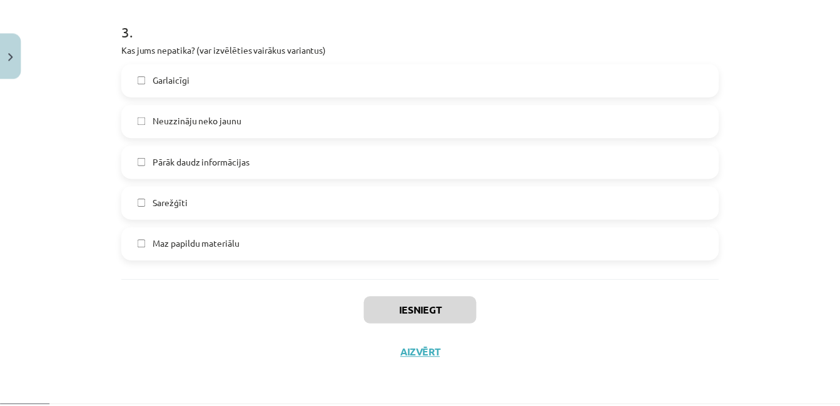
scroll to position [456, 0]
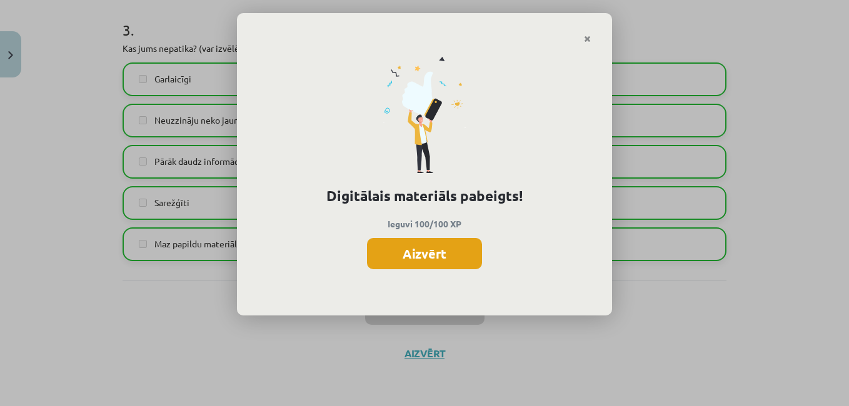
click at [452, 252] on button "Aizvērt" at bounding box center [424, 253] width 115 height 31
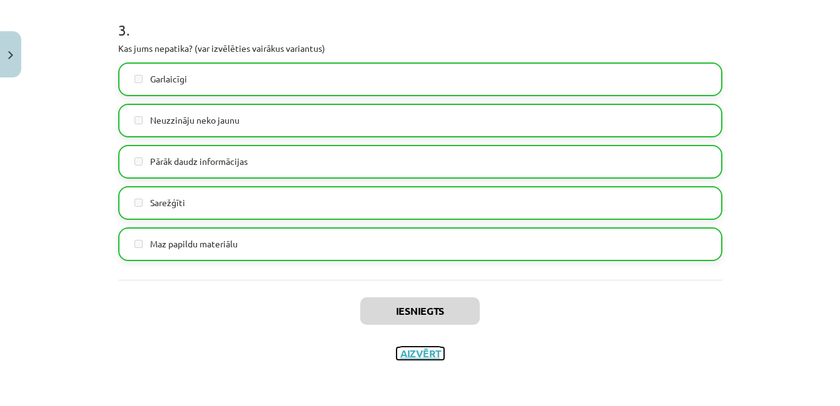
click at [435, 351] on button "Aizvērt" at bounding box center [420, 354] width 48 height 13
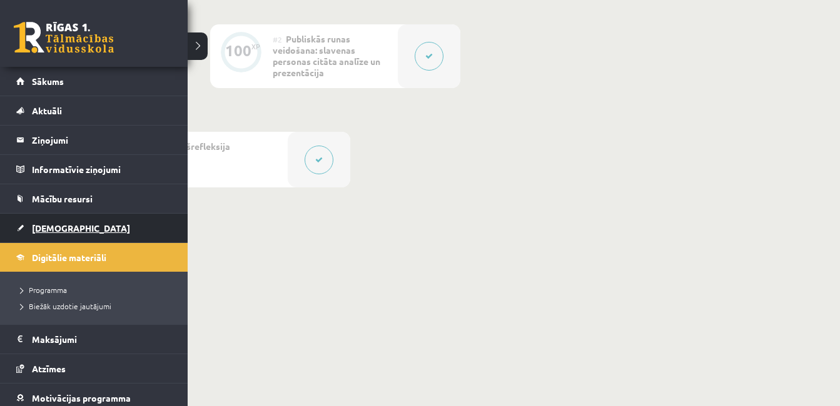
click at [76, 228] on link "[DEMOGRAPHIC_DATA]" at bounding box center [94, 228] width 156 height 29
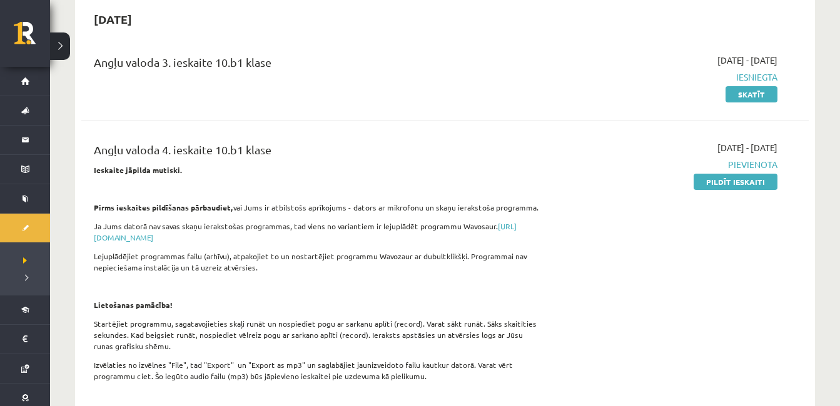
scroll to position [188, 0]
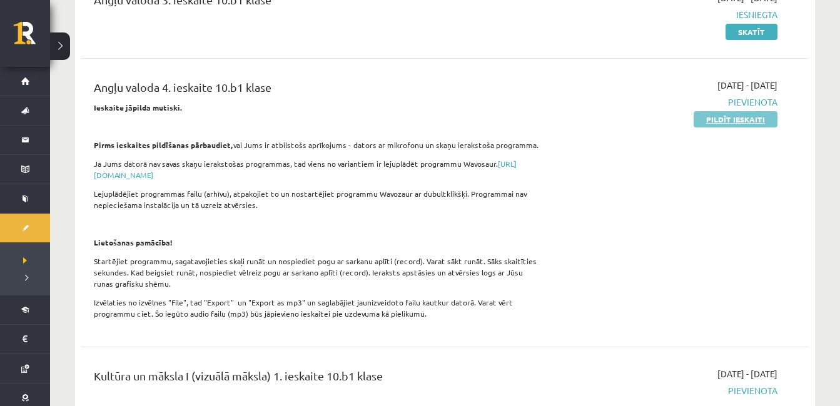
click at [752, 120] on link "Pildīt ieskaiti" at bounding box center [735, 119] width 84 height 16
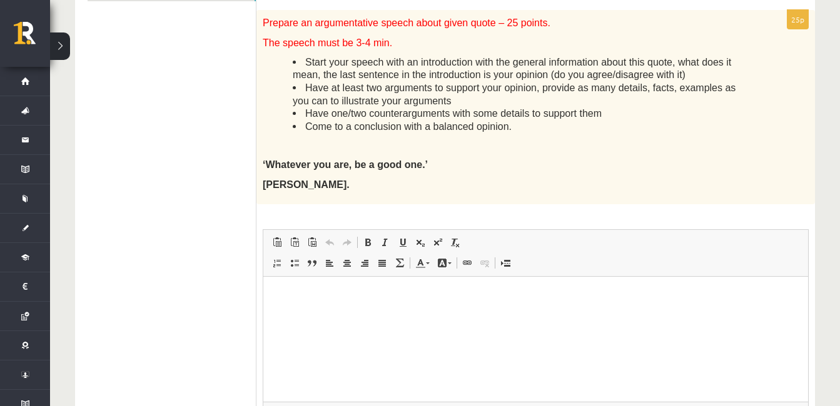
scroll to position [375, 0]
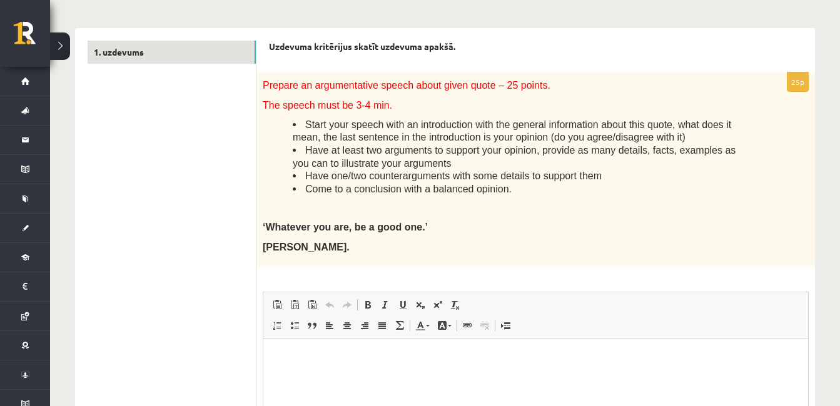
click at [263, 228] on span "‘Whatever you are, be a good one.’" at bounding box center [345, 227] width 165 height 11
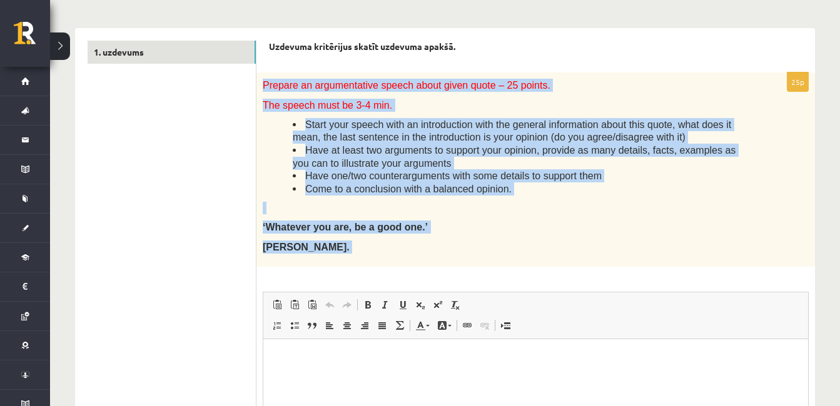
drag, startPoint x: 261, startPoint y: 81, endPoint x: 526, endPoint y: 295, distance: 341.0
click at [526, 295] on div "25p Prepare an argumentative speech about given quote – 25 points. The speech m…" at bounding box center [535, 312] width 558 height 479
copy div "Prepare an argumentative speech about given quote – 25 points. The speech must …"
click at [366, 149] on span "Have at least two arguments to support your opinion, provide as many details, f…" at bounding box center [514, 157] width 443 height 24
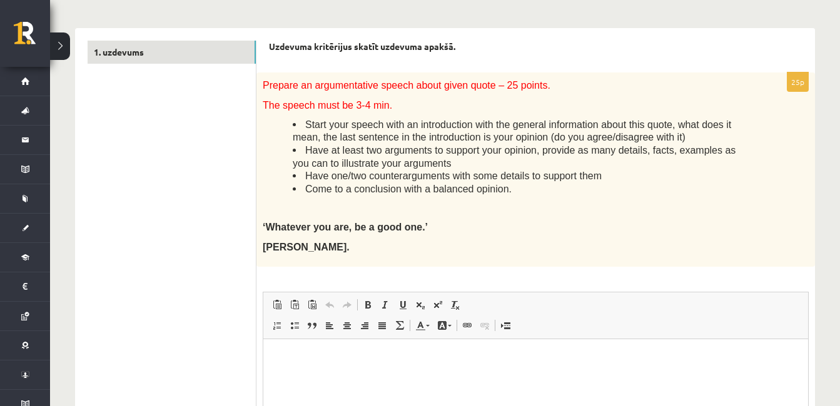
click at [410, 153] on span "Have at least two arguments to support your opinion, provide as many details, f…" at bounding box center [514, 157] width 443 height 24
drag, startPoint x: 264, startPoint y: 229, endPoint x: 409, endPoint y: 231, distance: 145.1
click at [409, 231] on span "‘Whatever you are, be a good one.’" at bounding box center [345, 227] width 165 height 11
drag, startPoint x: 409, startPoint y: 231, endPoint x: 453, endPoint y: 226, distance: 44.6
click at [453, 216] on div "Prepare an argumentative speech about given quote – 25 points. The speech must …" at bounding box center [535, 170] width 558 height 194
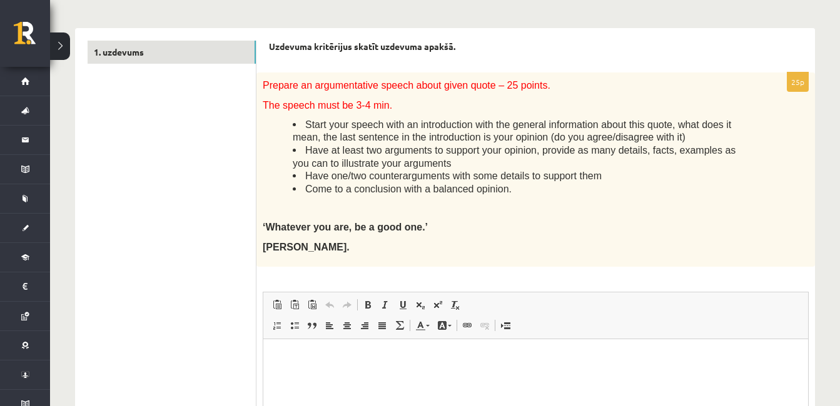
click at [314, 363] on p "Bagātinātā teksta redaktors, wiswyg-editor-user-answer-47024821450480" at bounding box center [536, 357] width 520 height 13
click at [270, 353] on html "**********" at bounding box center [535, 358] width 545 height 38
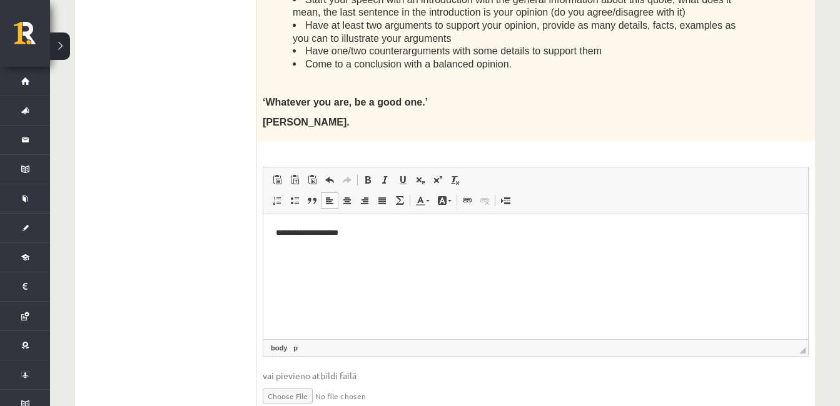
click at [304, 236] on p "**********" at bounding box center [536, 232] width 520 height 13
drag, startPoint x: 333, startPoint y: 123, endPoint x: 427, endPoint y: 121, distance: 93.8
click at [427, 121] on p "Abraham Lincoln." at bounding box center [504, 122] width 483 height 13
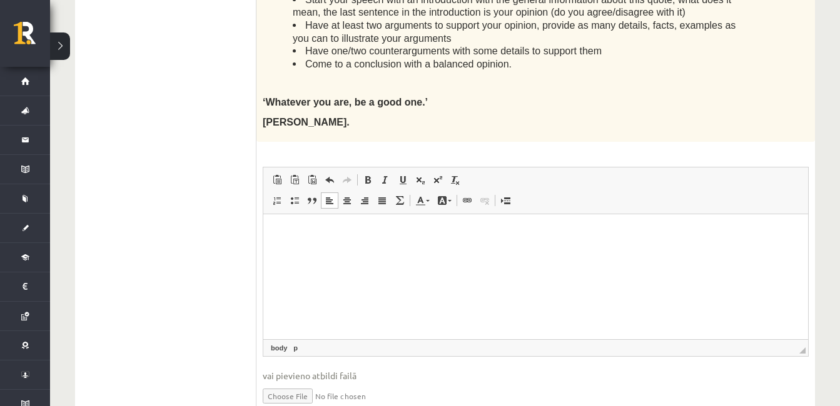
copy span "Abraham Lincoln."
click at [342, 252] on html at bounding box center [535, 233] width 545 height 38
click at [280, 228] on p "**********" at bounding box center [536, 232] width 520 height 13
click at [358, 229] on p "**********" at bounding box center [536, 232] width 520 height 13
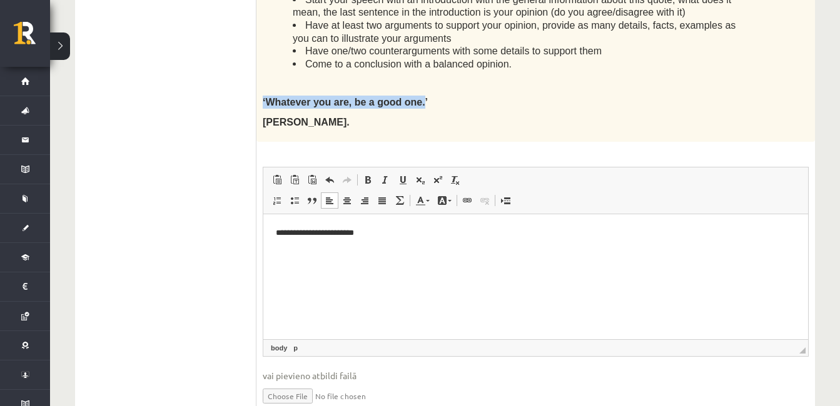
drag, startPoint x: 264, startPoint y: 96, endPoint x: 412, endPoint y: 98, distance: 148.2
click at [412, 98] on span "‘Whatever you are, be a good one.’" at bounding box center [345, 102] width 165 height 11
click at [371, 226] on p "**********" at bounding box center [536, 232] width 520 height 13
click at [308, 103] on span "‘Whatever you are, be a good one.’" at bounding box center [345, 102] width 165 height 11
drag, startPoint x: 264, startPoint y: 99, endPoint x: 411, endPoint y: 100, distance: 147.6
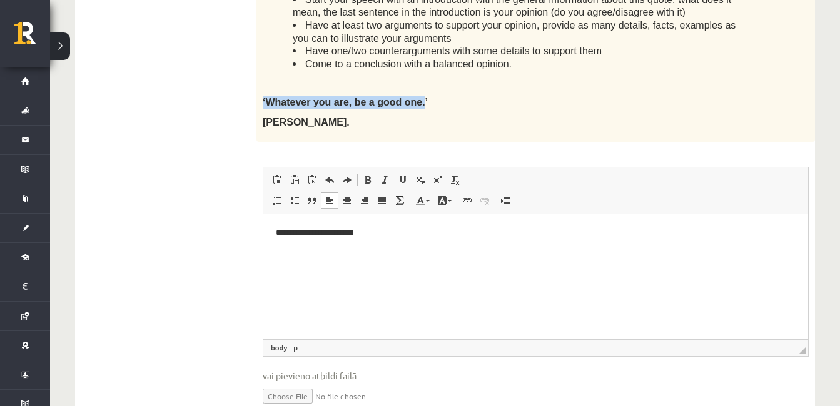
click at [411, 100] on span "‘Whatever you are, be a good one.’" at bounding box center [345, 102] width 165 height 11
copy span "‘Whatever you are, be a good one."
click at [365, 231] on p "**********" at bounding box center [536, 232] width 520 height 13
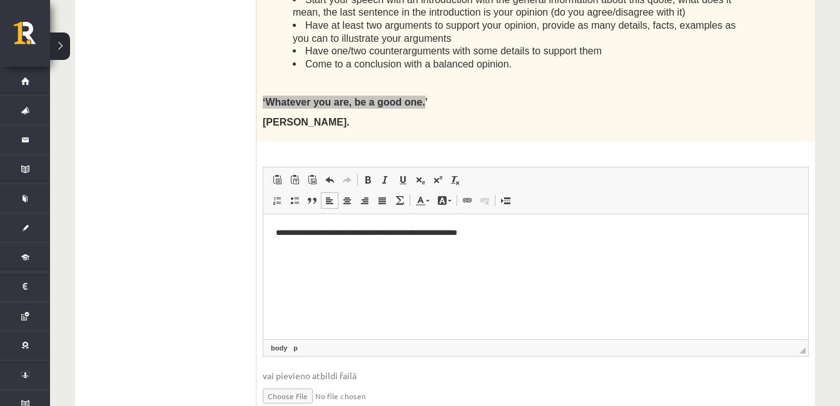
click at [497, 232] on p "**********" at bounding box center [536, 232] width 520 height 13
click at [531, 241] on html "**********" at bounding box center [535, 233] width 545 height 38
click at [503, 233] on p "**********" at bounding box center [536, 232] width 520 height 13
click at [507, 238] on p "**********" at bounding box center [536, 232] width 520 height 13
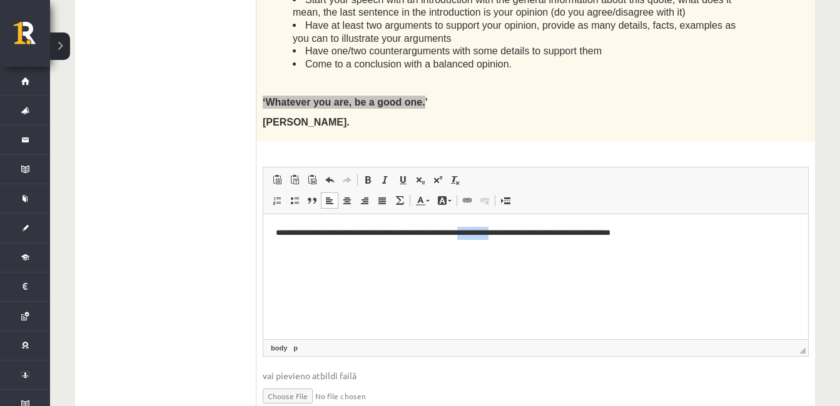
click at [507, 238] on p "**********" at bounding box center [536, 232] width 520 height 13
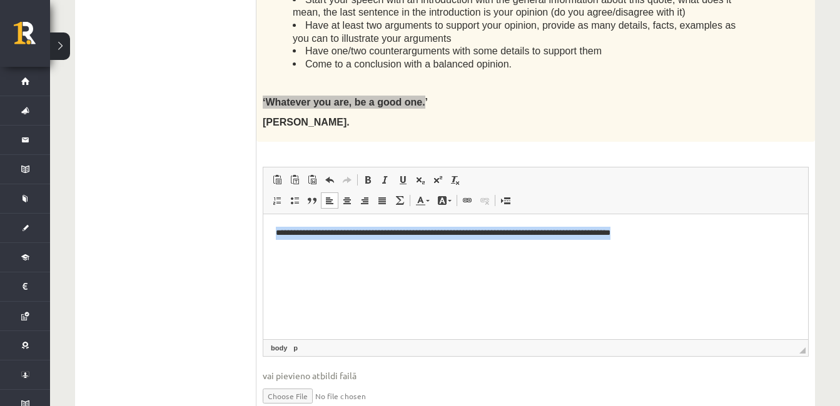
click at [507, 238] on p "**********" at bounding box center [536, 232] width 520 height 13
copy p "**********"
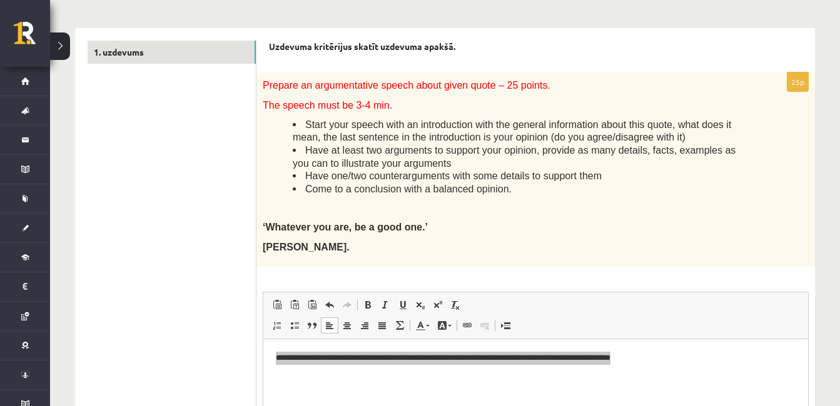
click at [311, 151] on span "Have at least two arguments to support your opinion, provide as many details, f…" at bounding box center [514, 157] width 443 height 24
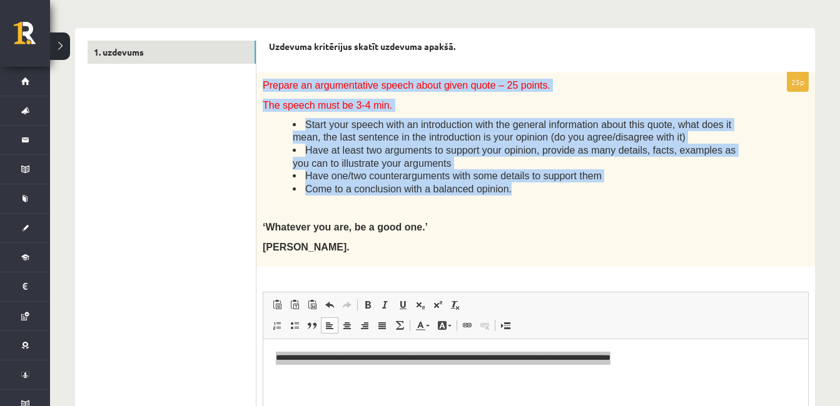
drag, startPoint x: 258, startPoint y: 81, endPoint x: 499, endPoint y: 191, distance: 265.0
click at [499, 191] on div "Prepare an argumentative speech about given quote – 25 points. The speech must …" at bounding box center [535, 170] width 558 height 194
copy div "Prepare an argumentative speech about given quote – 25 points. The speech must …"
click at [591, 121] on span "Start your speech with an introduction with the general information about this …" at bounding box center [512, 131] width 438 height 24
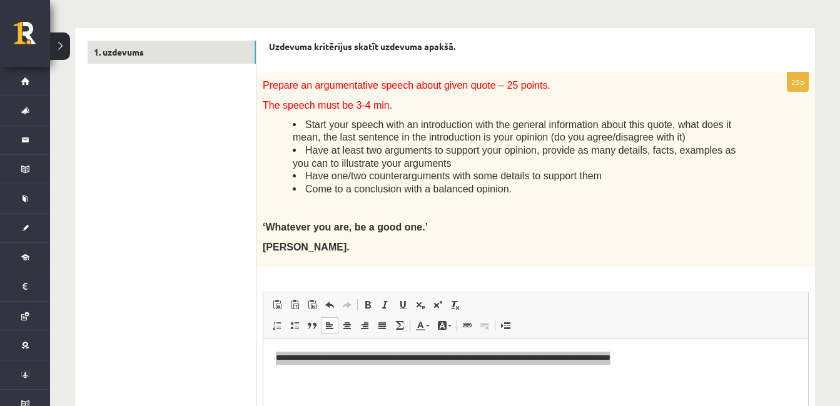
scroll to position [438, 0]
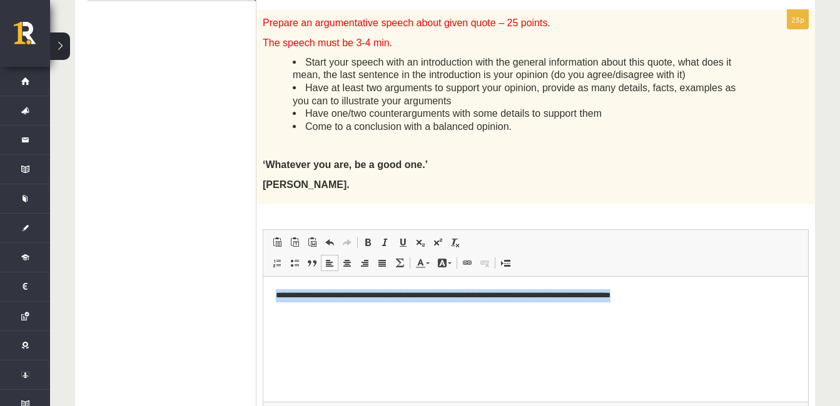
click at [392, 297] on p "**********" at bounding box center [536, 295] width 520 height 13
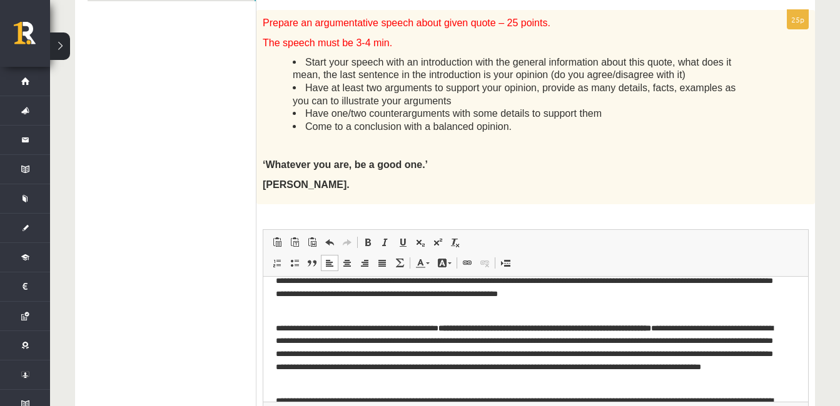
scroll to position [0, 0]
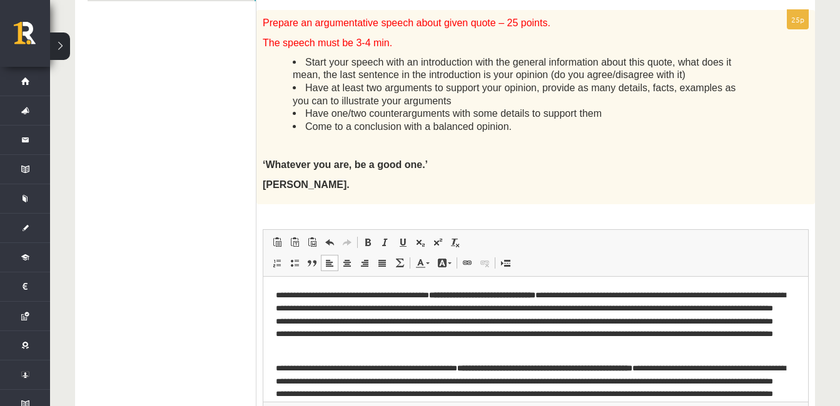
click at [503, 323] on p "**********" at bounding box center [531, 321] width 510 height 65
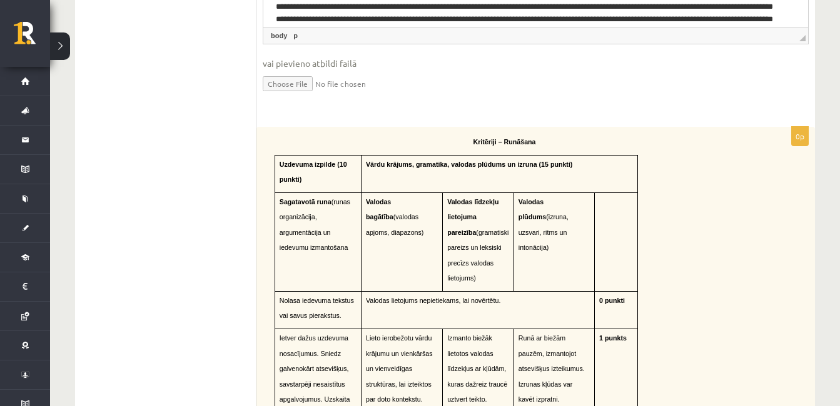
scroll to position [563, 0]
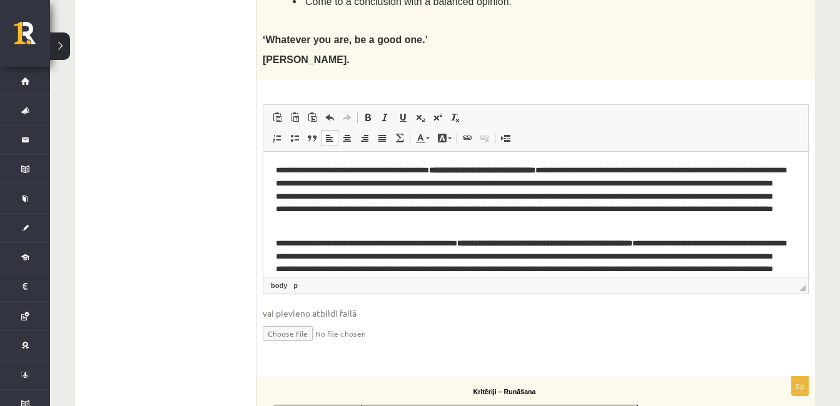
click at [804, 288] on span "◢" at bounding box center [802, 288] width 6 height 6
click at [630, 190] on p "**********" at bounding box center [531, 196] width 510 height 65
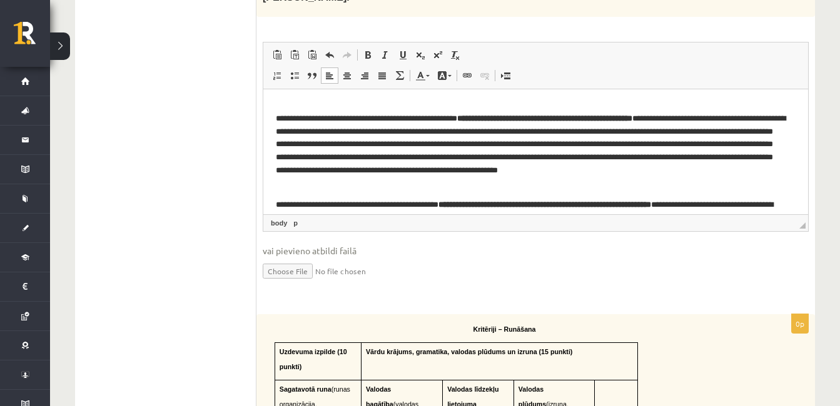
scroll to position [0, 0]
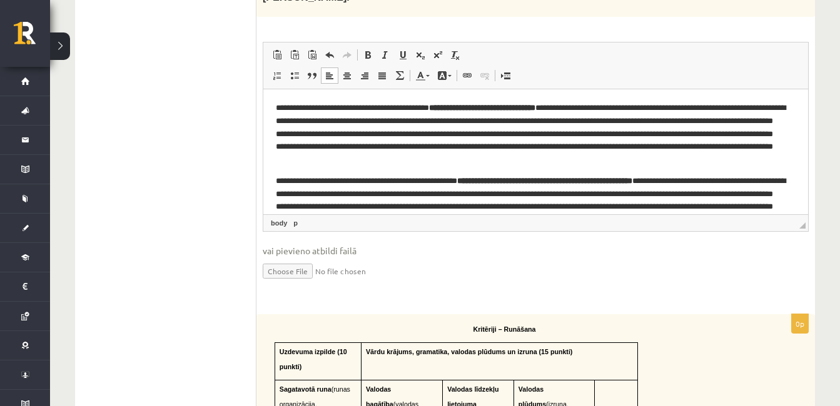
click at [693, 166] on body "**********" at bounding box center [536, 283] width 520 height 365
click at [650, 166] on p "**********" at bounding box center [531, 133] width 510 height 65
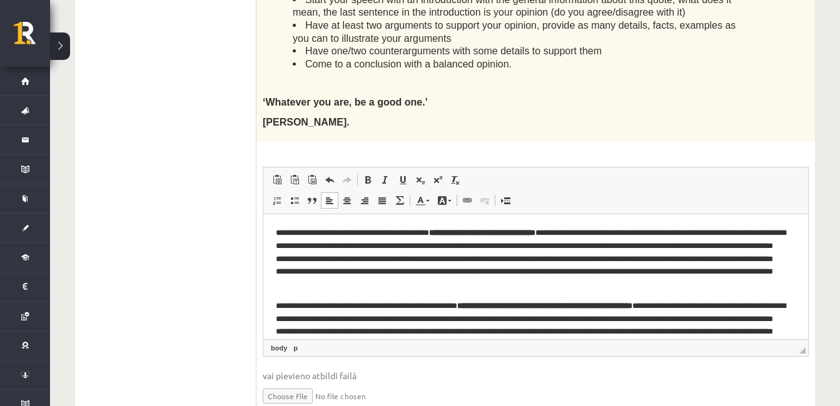
scroll to position [563, 0]
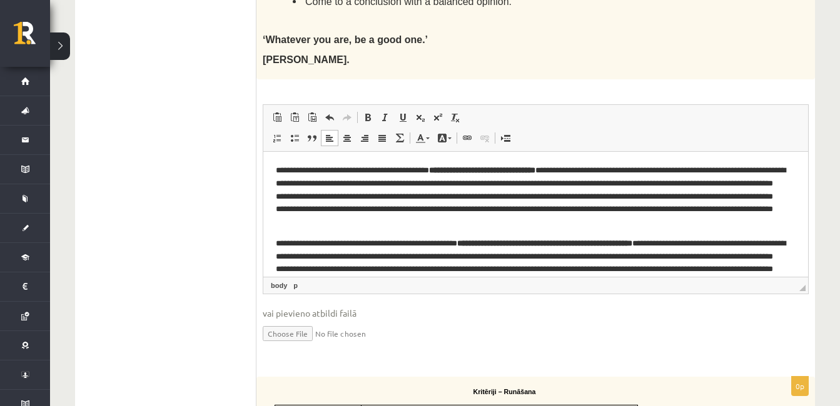
click at [475, 183] on p "**********" at bounding box center [531, 196] width 510 height 65
click at [617, 233] on body "**********" at bounding box center [536, 346] width 520 height 365
click at [612, 223] on p "**********" at bounding box center [531, 196] width 510 height 65
click at [451, 225] on p "**********" at bounding box center [531, 196] width 510 height 65
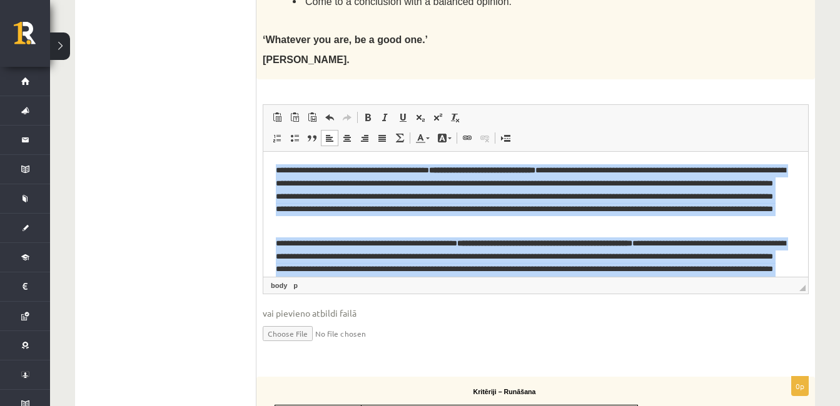
copy body "**********"
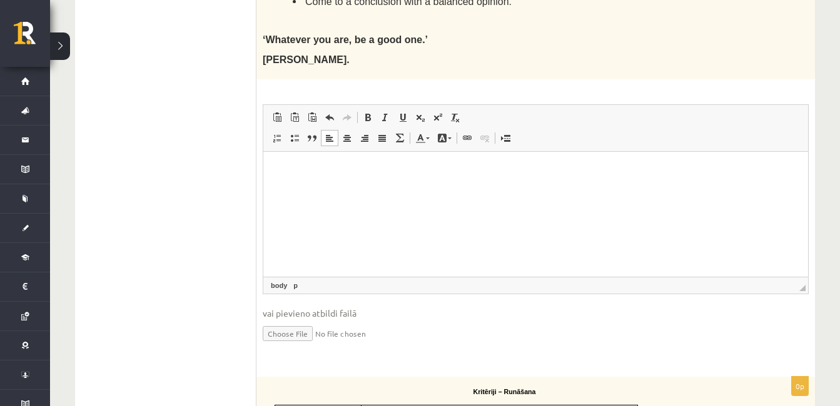
scroll to position [625, 0]
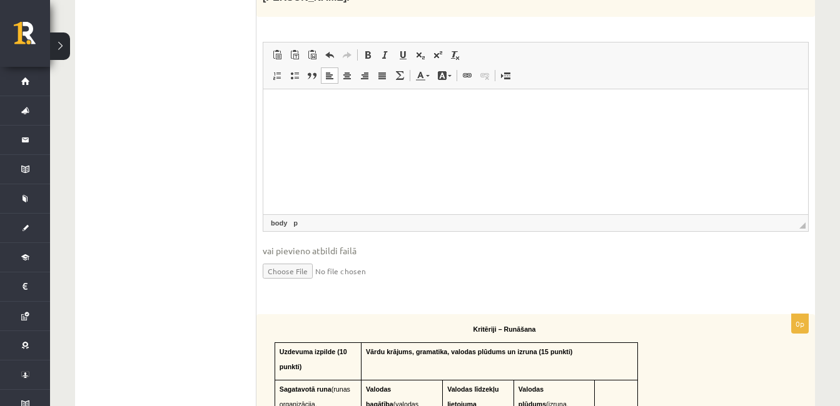
click at [288, 276] on input "file" at bounding box center [536, 271] width 546 height 26
type input "**********"
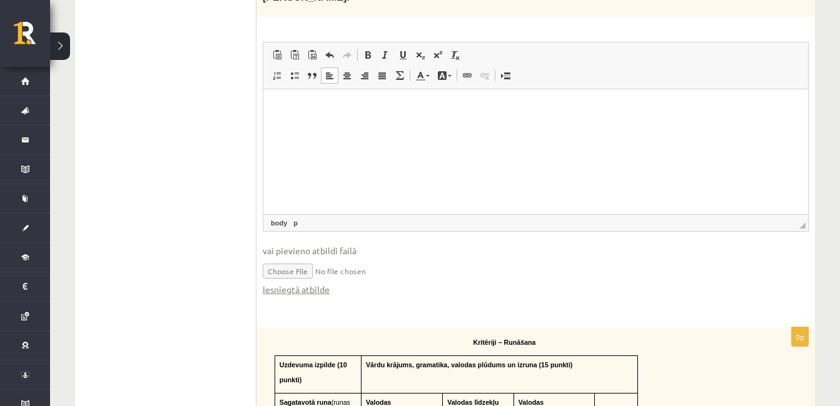
click at [585, 127] on html at bounding box center [535, 108] width 545 height 38
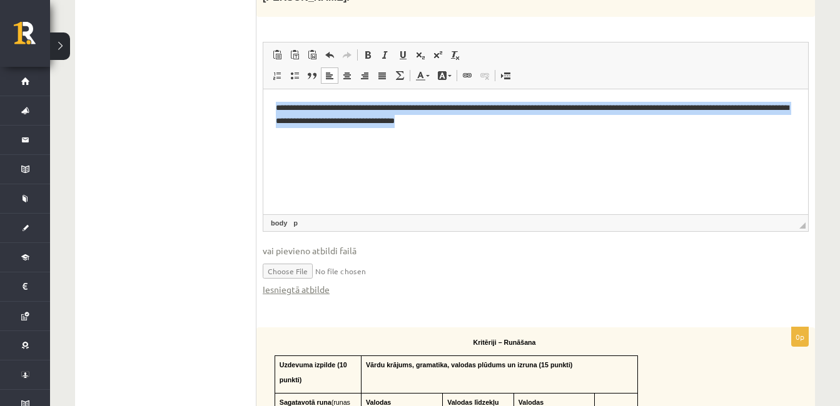
copy p "**********"
click at [358, 123] on p "**********" at bounding box center [536, 114] width 520 height 26
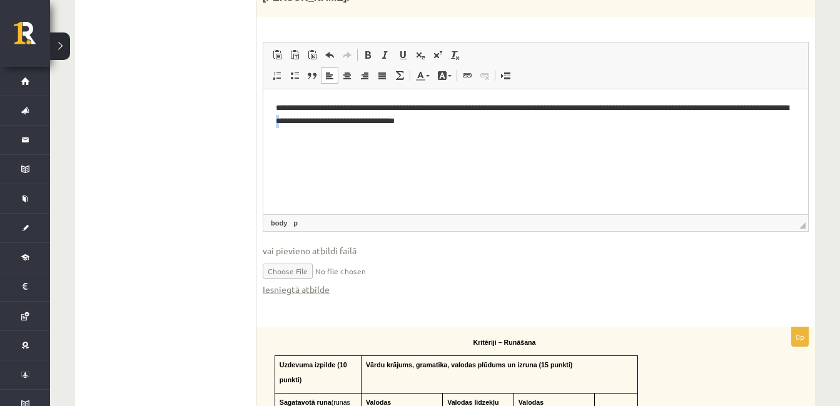
click at [358, 123] on p "**********" at bounding box center [536, 114] width 520 height 26
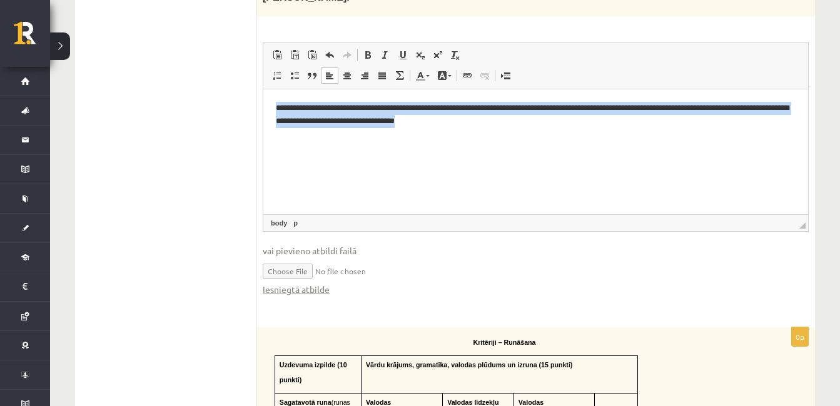
click at [357, 122] on p "**********" at bounding box center [536, 114] width 520 height 26
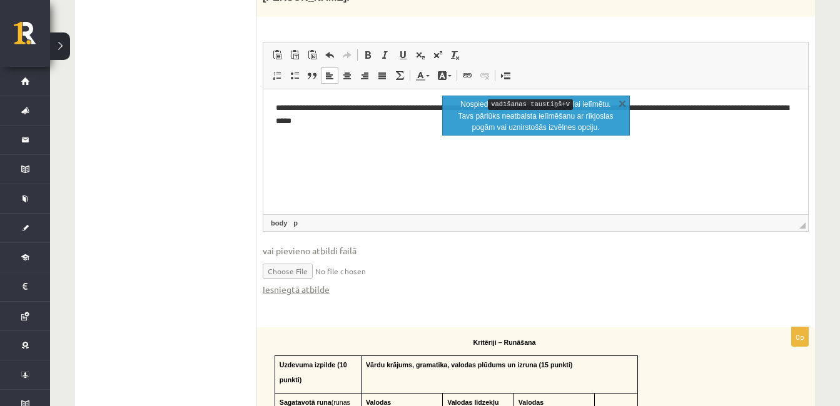
click at [510, 140] on html "**********" at bounding box center [535, 114] width 545 height 51
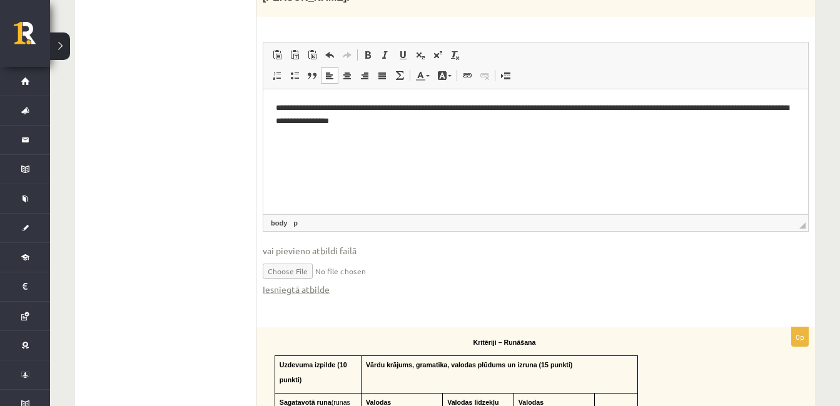
click at [431, 140] on html "**********" at bounding box center [535, 114] width 545 height 51
click at [346, 140] on html "**********" at bounding box center [535, 114] width 545 height 51
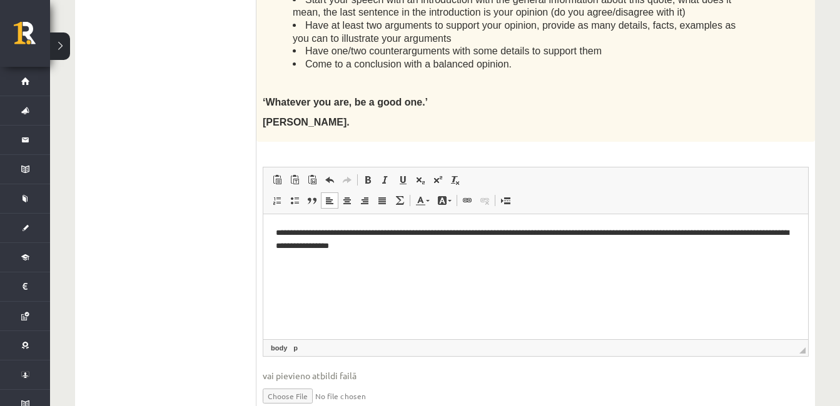
scroll to position [250, 0]
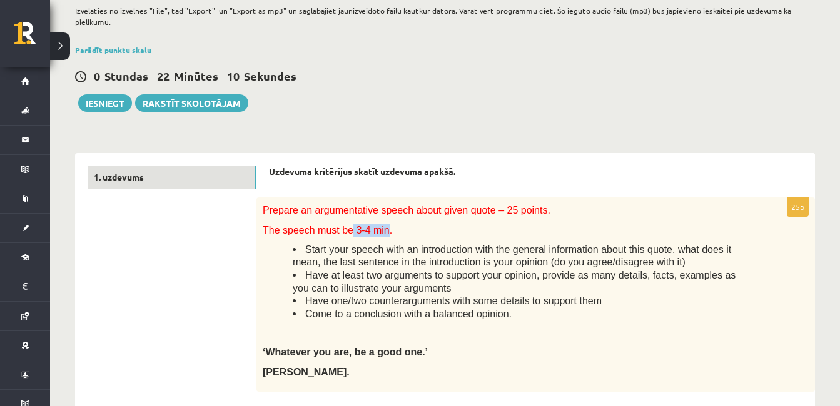
drag, startPoint x: 344, startPoint y: 226, endPoint x: 375, endPoint y: 226, distance: 31.3
click at [375, 226] on span "The speech must be 3-4 min." at bounding box center [327, 230] width 129 height 11
click at [380, 228] on p "The speech must be 3-4 min." at bounding box center [504, 230] width 483 height 13
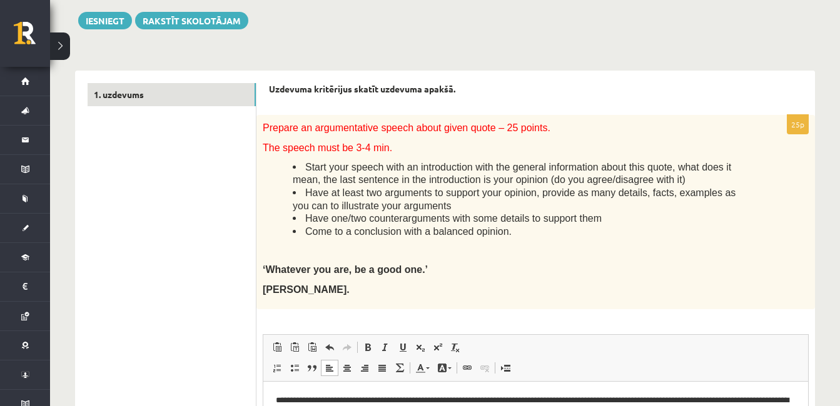
scroll to position [83, 0]
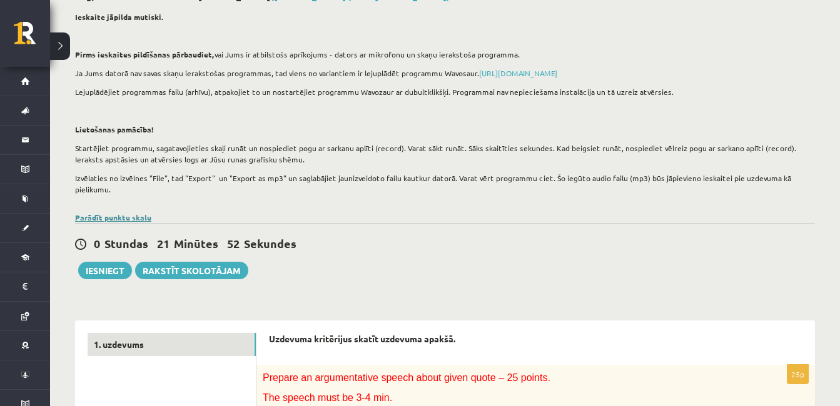
click at [110, 220] on link "Parādīt punktu skalu" at bounding box center [113, 218] width 76 height 10
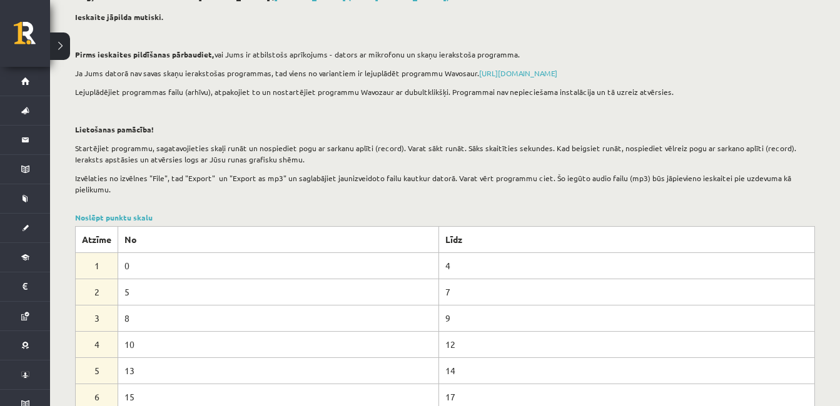
scroll to position [208, 0]
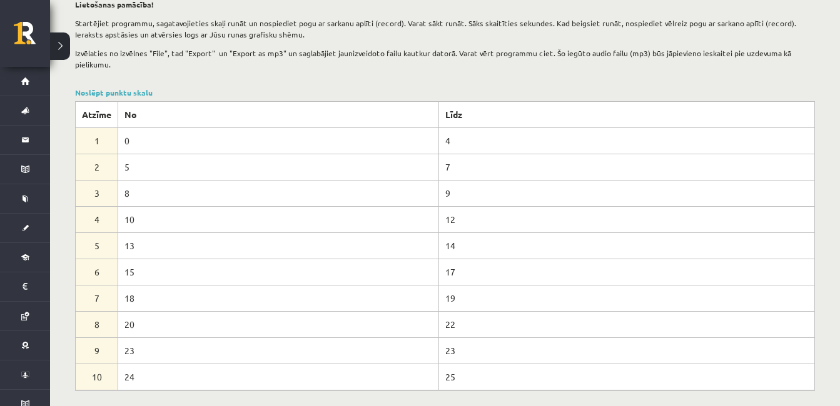
drag, startPoint x: 128, startPoint y: 271, endPoint x: 186, endPoint y: 275, distance: 58.3
click at [186, 275] on td "15" at bounding box center [278, 272] width 321 height 26
drag, startPoint x: 117, startPoint y: 296, endPoint x: 164, endPoint y: 298, distance: 47.6
click at [164, 298] on tr "7 18 19" at bounding box center [445, 298] width 739 height 26
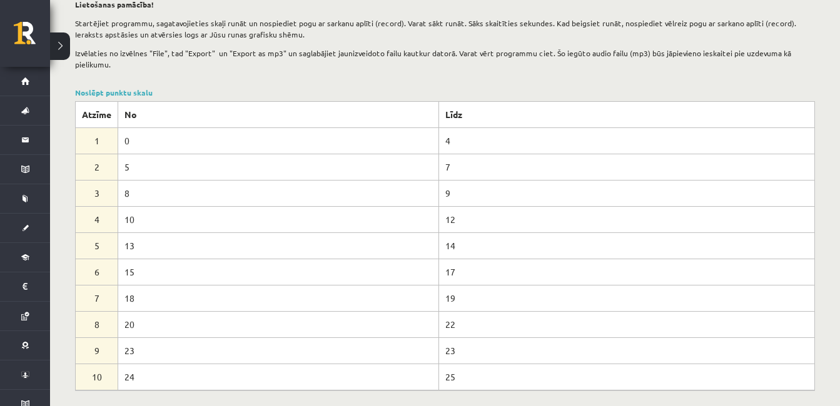
click at [164, 299] on td "18" at bounding box center [278, 298] width 321 height 26
click at [158, 295] on td "18" at bounding box center [278, 298] width 321 height 26
click at [179, 296] on td "18" at bounding box center [278, 298] width 321 height 26
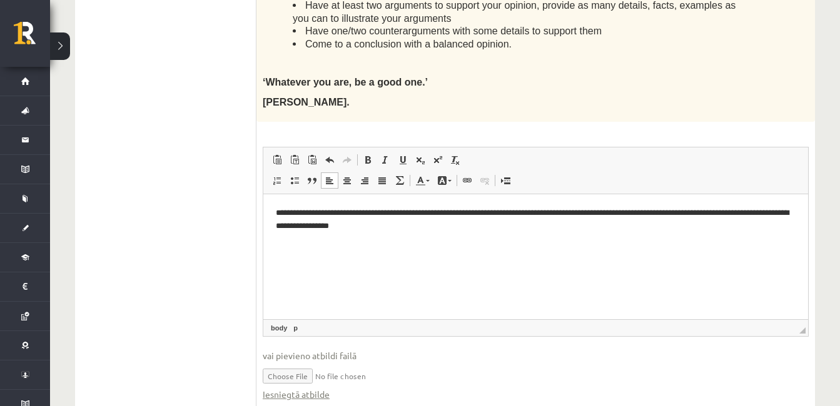
scroll to position [563, 0]
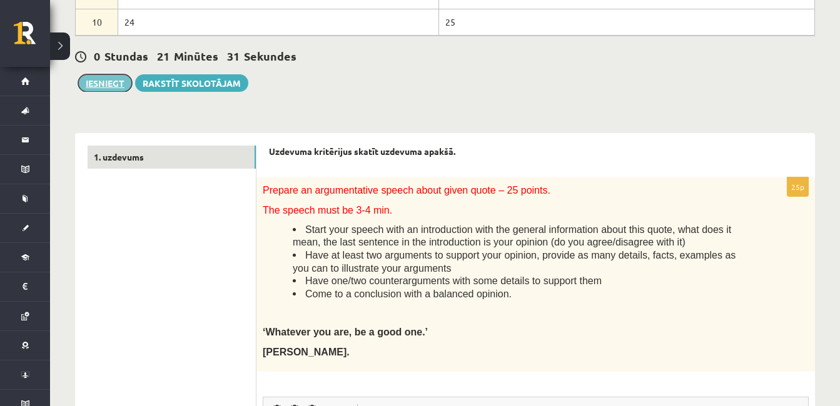
click at [126, 82] on button "Iesniegt" at bounding box center [105, 83] width 54 height 18
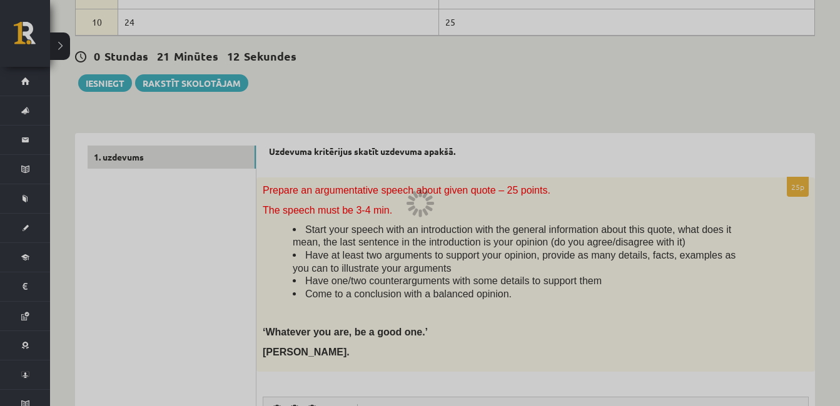
click at [556, 244] on div at bounding box center [420, 203] width 840 height 406
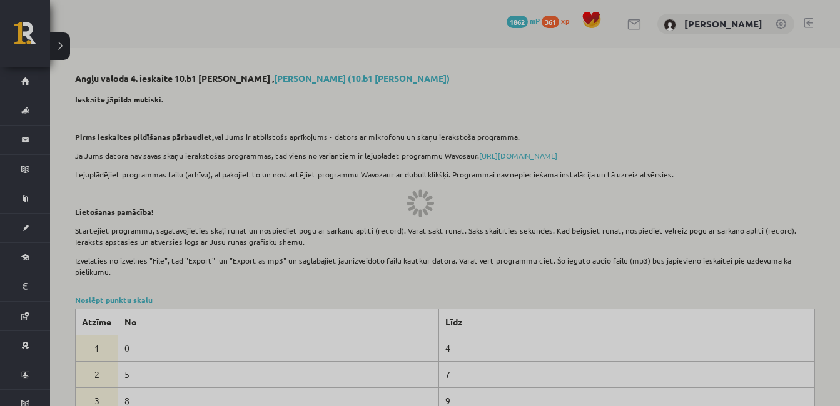
scroll to position [63, 0]
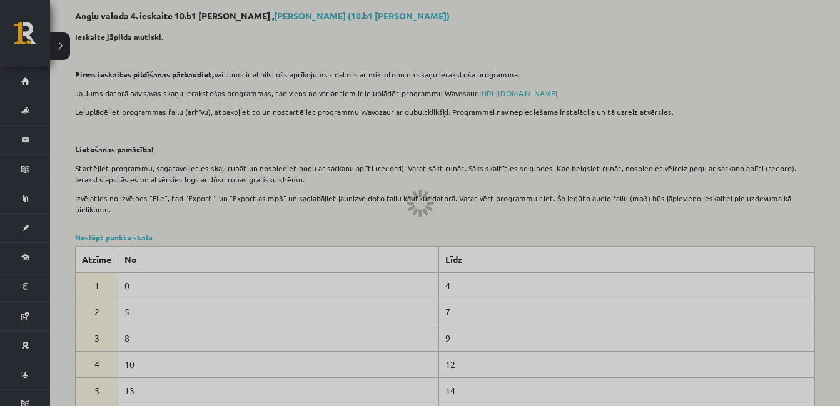
click at [528, 186] on div at bounding box center [420, 203] width 840 height 406
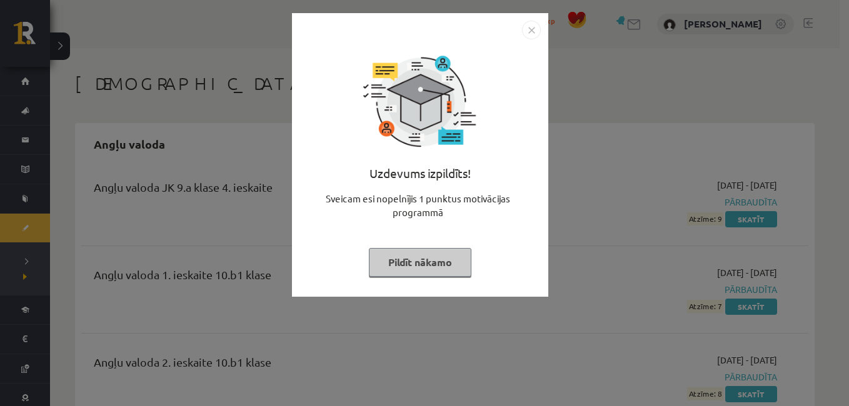
click at [454, 256] on button "Pildīt nākamo" at bounding box center [420, 262] width 103 height 29
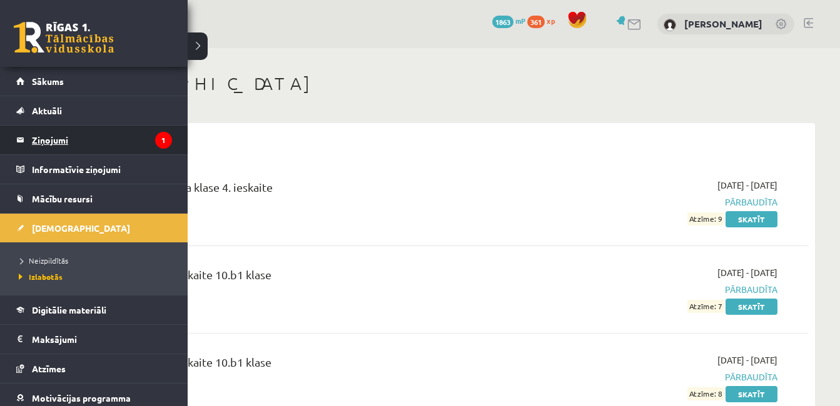
click at [87, 133] on legend "Ziņojumi 1" at bounding box center [102, 140] width 140 height 29
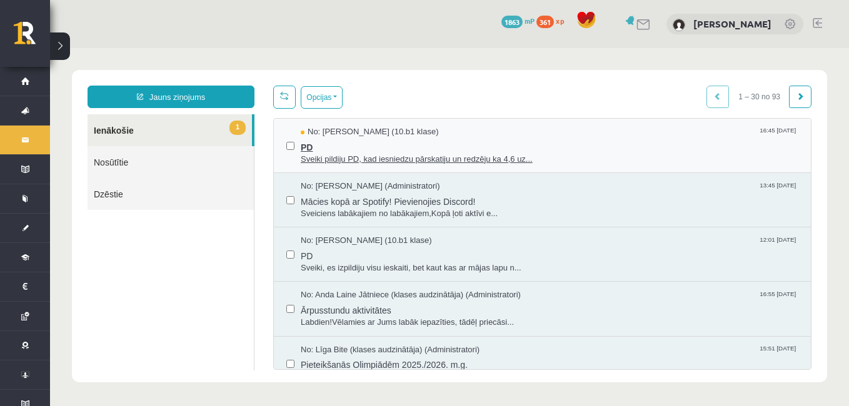
click at [458, 143] on span "PD" at bounding box center [550, 146] width 498 height 16
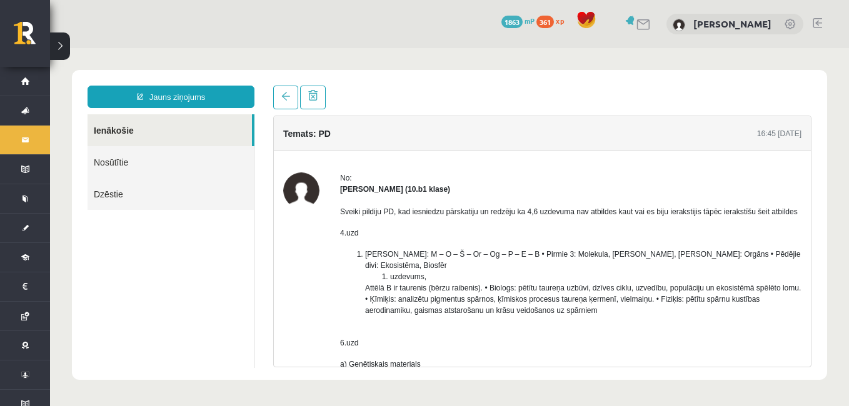
click at [108, 121] on link "Ienākošie" at bounding box center [170, 130] width 164 height 32
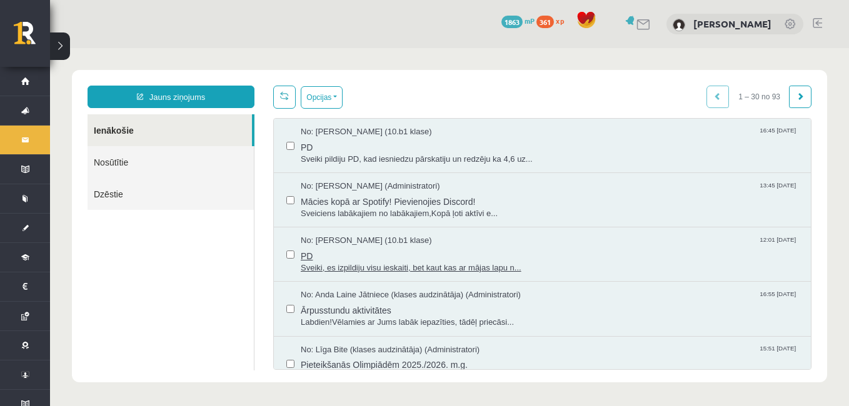
scroll to position [63, 0]
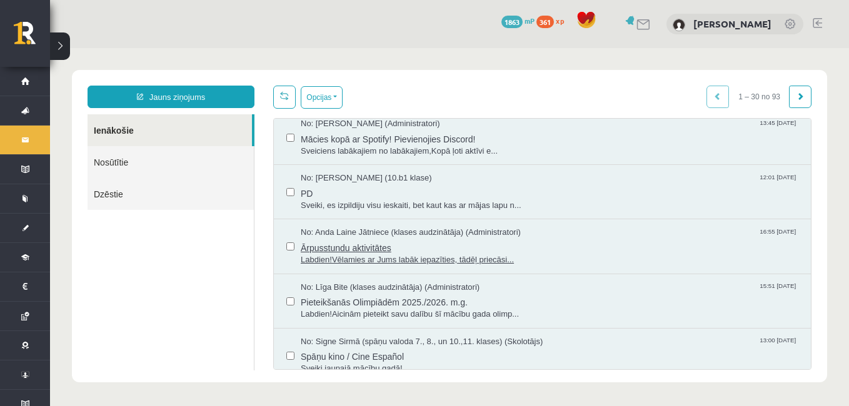
click at [424, 248] on span "Ārpusstundu aktivitātes" at bounding box center [550, 247] width 498 height 16
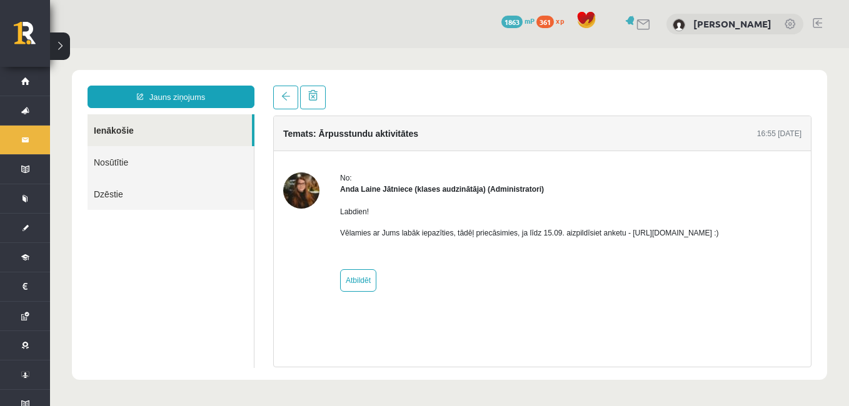
scroll to position [0, 0]
drag, startPoint x: 619, startPoint y: 232, endPoint x: 756, endPoint y: 229, distance: 137.0
click at [719, 229] on p "Vēlamies ar Jums labāk iepazīties, tādēļ priecāsimies, ja līdz 15.09. aizpildīs…" at bounding box center [529, 233] width 379 height 11
copy p "https://forms.gle/mVxkUEapGFxHM7hU7"
click at [141, 125] on link "Ienākošie" at bounding box center [170, 130] width 164 height 32
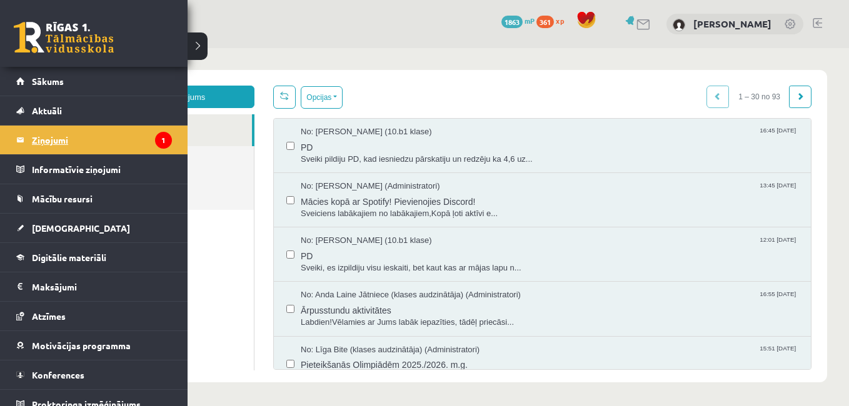
click at [99, 140] on legend "Ziņojumi 1" at bounding box center [102, 140] width 140 height 29
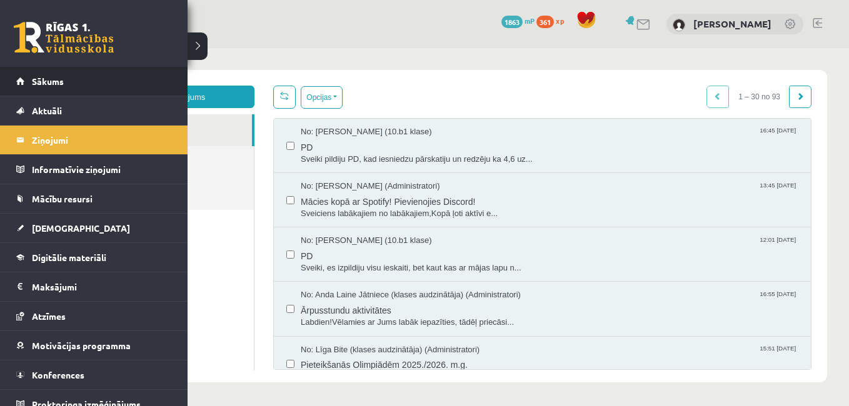
click at [11, 78] on li "Sākums" at bounding box center [94, 81] width 188 height 29
click at [39, 78] on span "Sākums" at bounding box center [48, 81] width 32 height 11
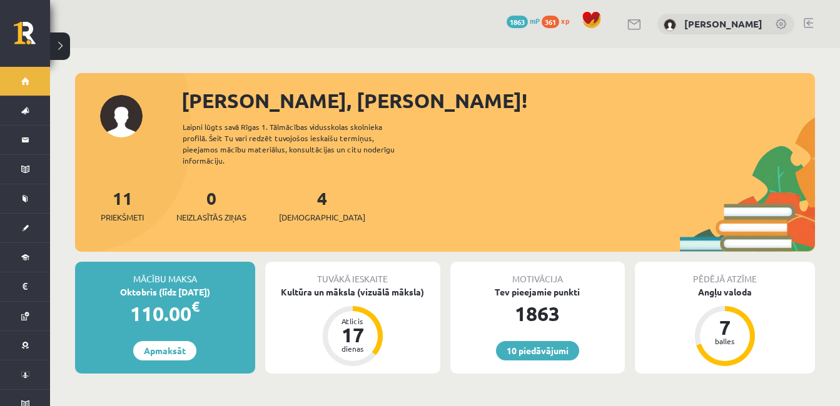
click at [802, 21] on div "10 Dāvanas 1863 mP 361 xp [PERSON_NAME]" at bounding box center [445, 24] width 790 height 48
click at [808, 21] on link at bounding box center [807, 23] width 9 height 10
